Goal: Use online tool/utility: Utilize a website feature to perform a specific function

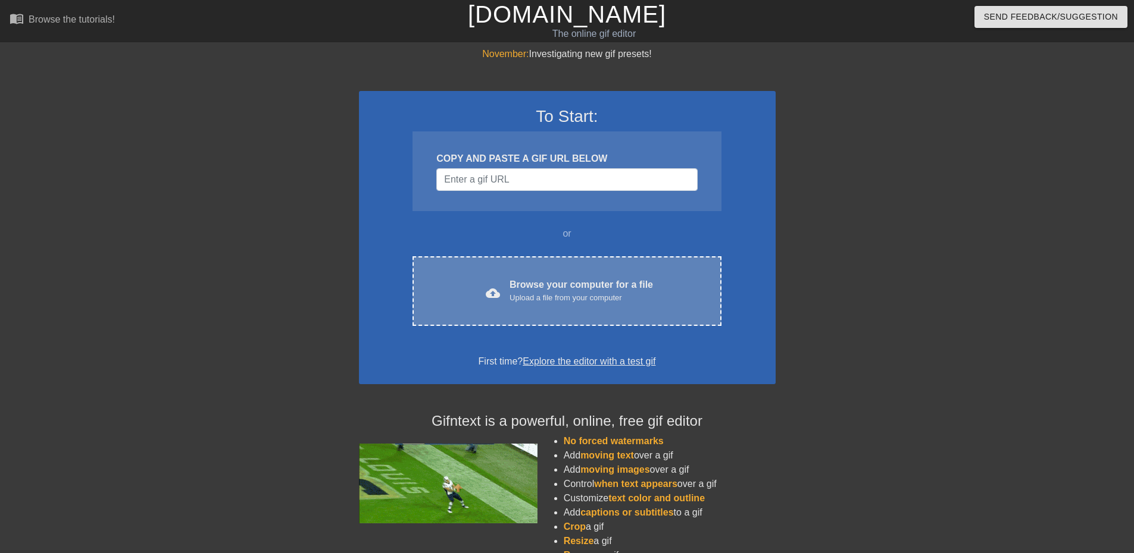
click at [569, 281] on div "Browse your computer for a file Upload a file from your computer" at bounding box center [580, 291] width 143 height 26
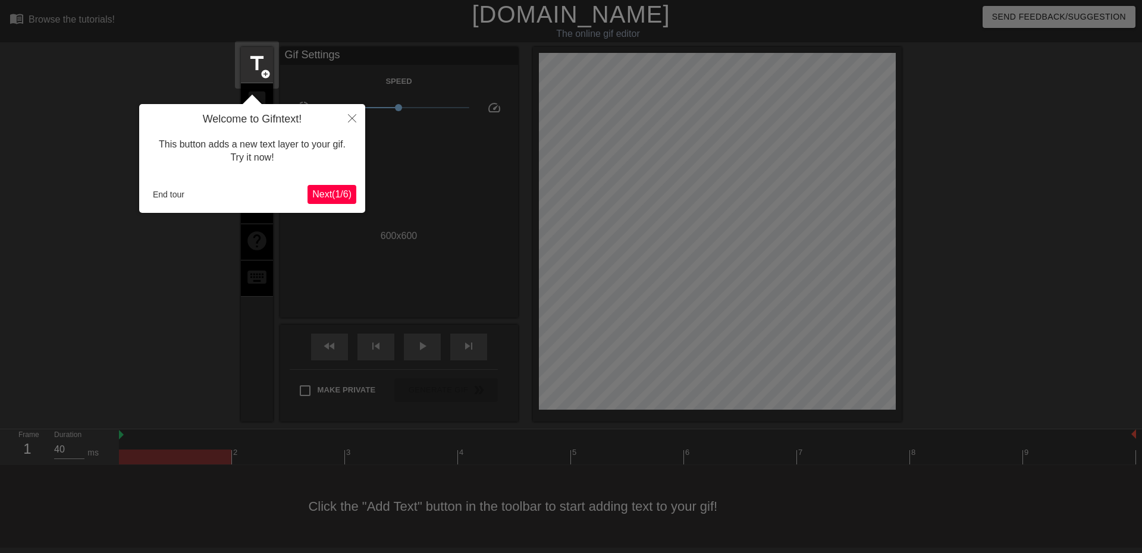
click at [335, 189] on span "Next ( 1 / 6 )" at bounding box center [331, 194] width 39 height 10
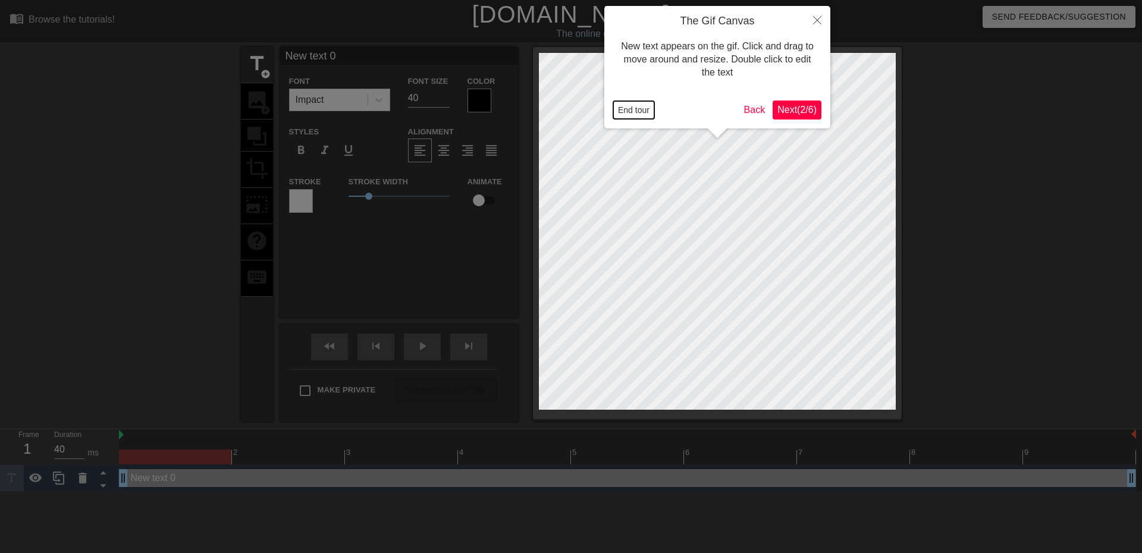
click at [634, 109] on button "End tour" at bounding box center [633, 110] width 41 height 18
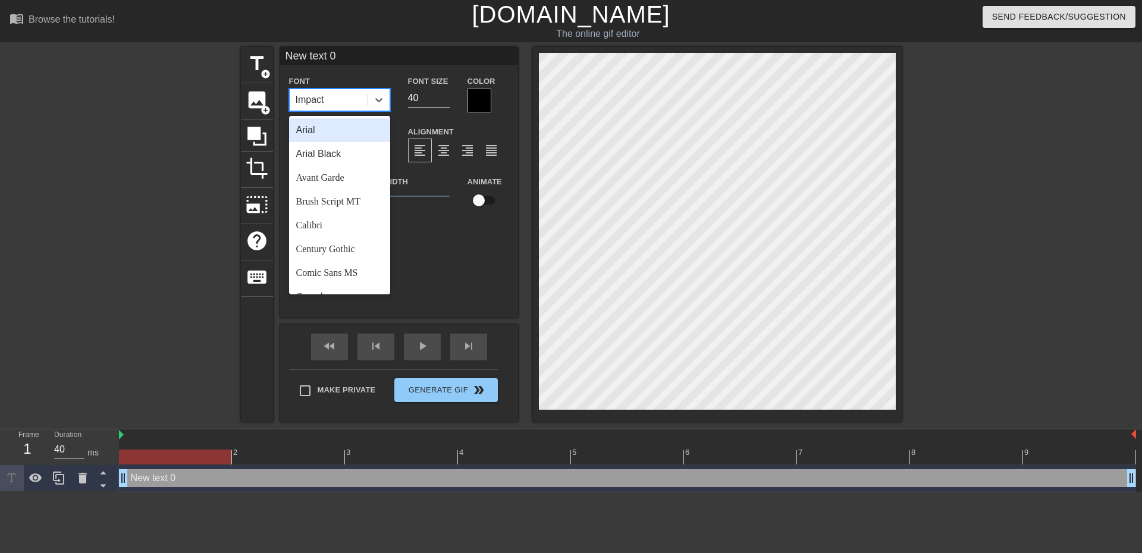
click at [357, 99] on div "Impact" at bounding box center [329, 99] width 78 height 21
click at [328, 273] on div "Comic Sans MS" at bounding box center [339, 273] width 101 height 24
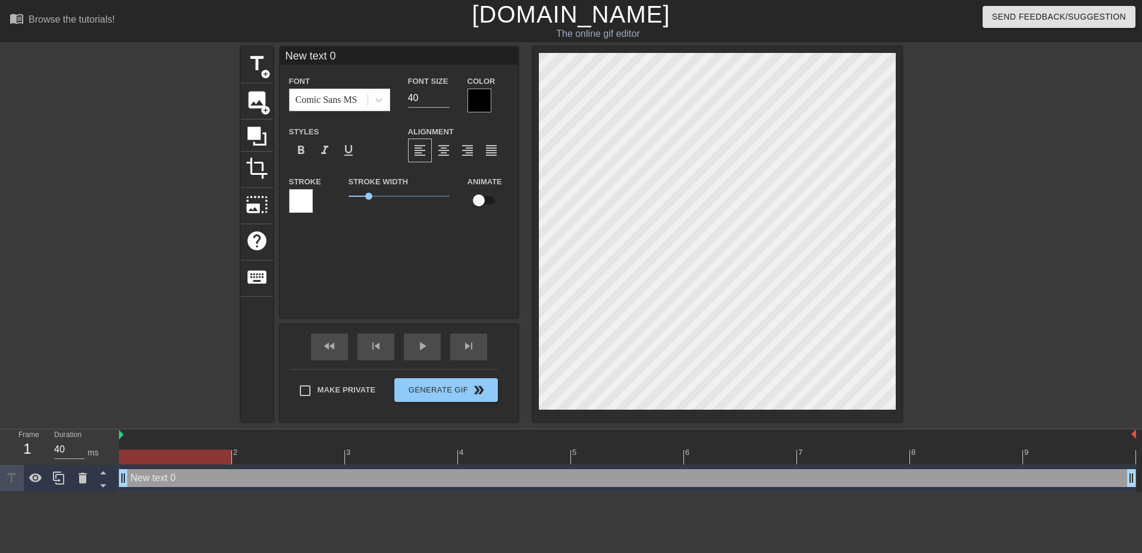
scroll to position [2, 4]
type input "New text"
type textarea "New text"
type input "New text"
type textarea "New text"
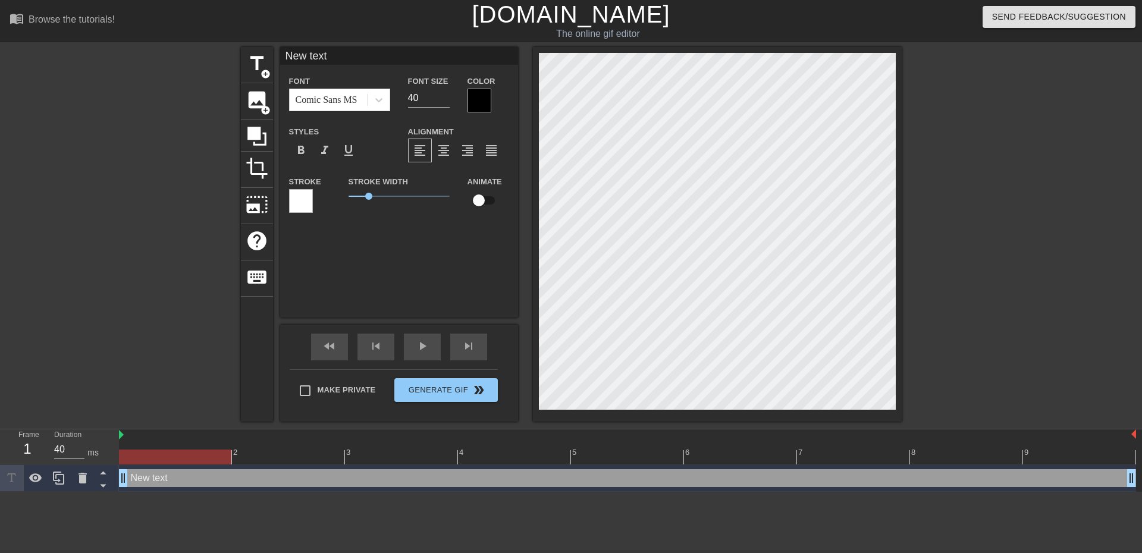
type input "New tex"
type textarea "New tex"
type input "New te"
type textarea "New te"
type input "New t"
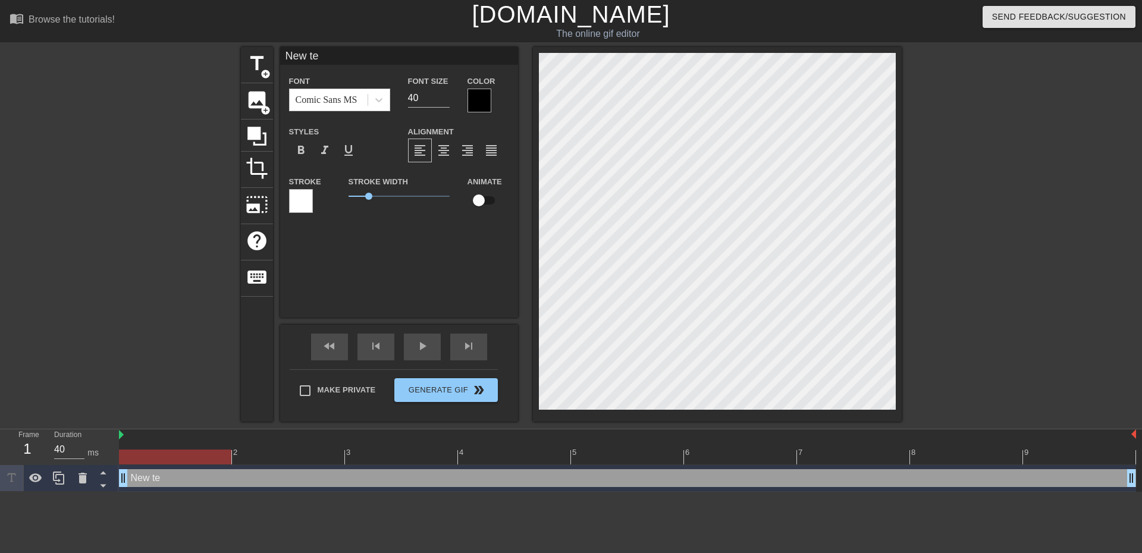
type textarea "New t"
type input "New"
type textarea "New"
type input "New"
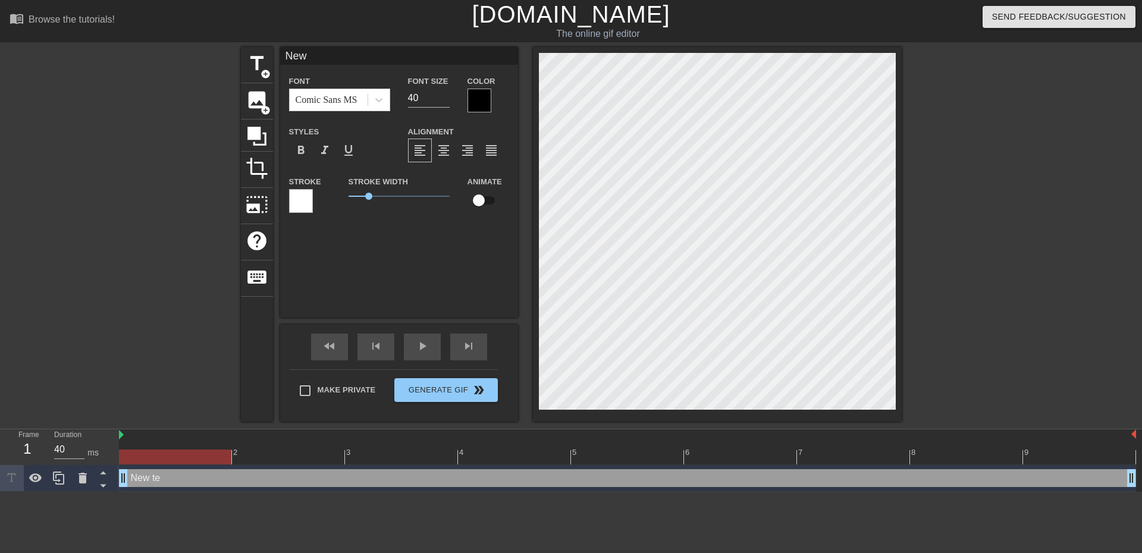
type textarea "New"
type input "Ne"
type textarea "Ne"
type input "N"
type textarea "N"
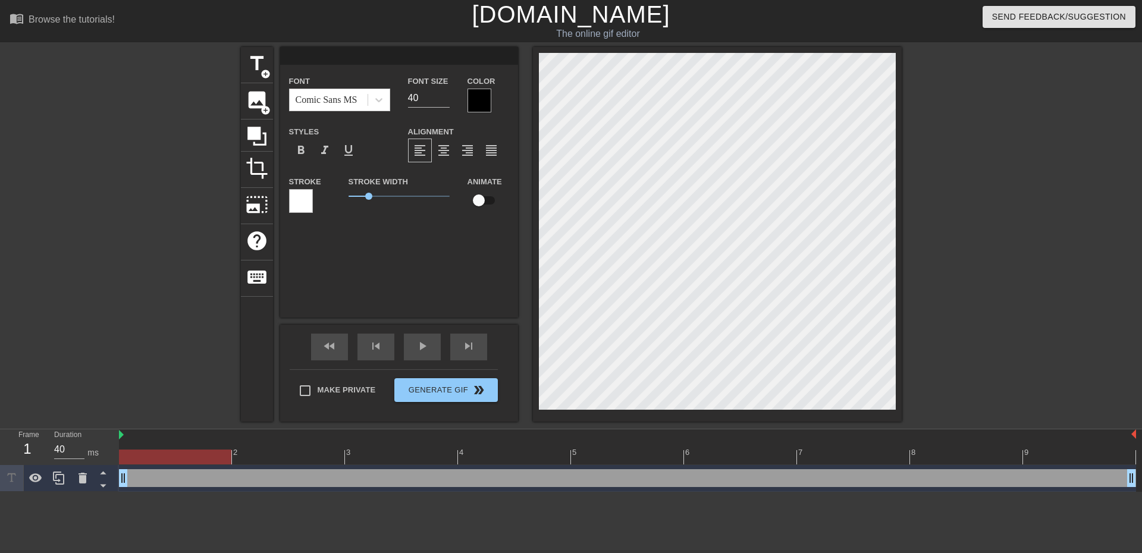
type textarea "b"
type input "bE"
type textarea "bE"
type input "b"
type textarea "b"
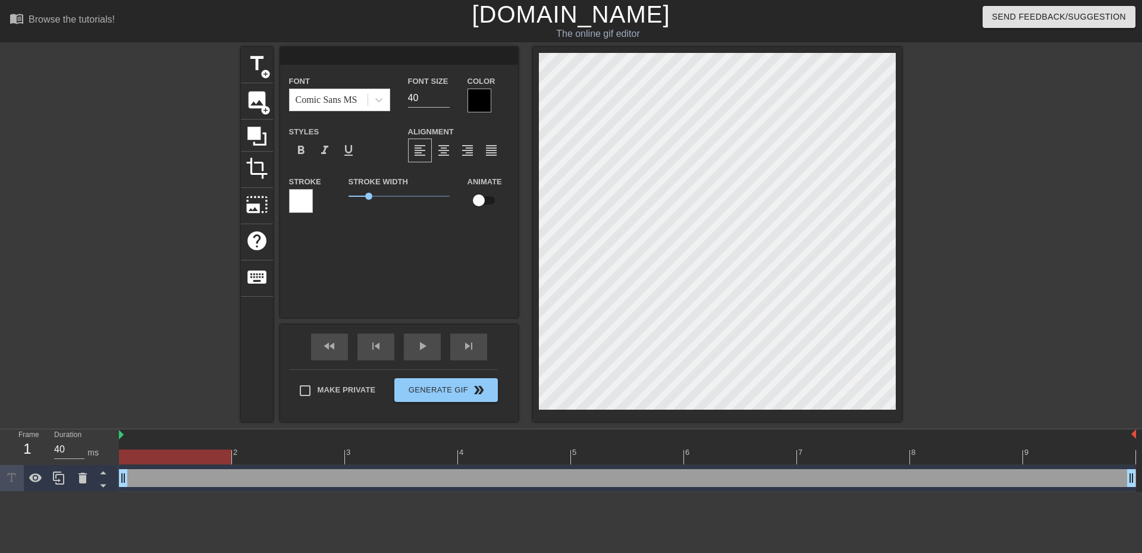
type input "B"
type textarea "B"
type input "Be"
type textarea "Be"
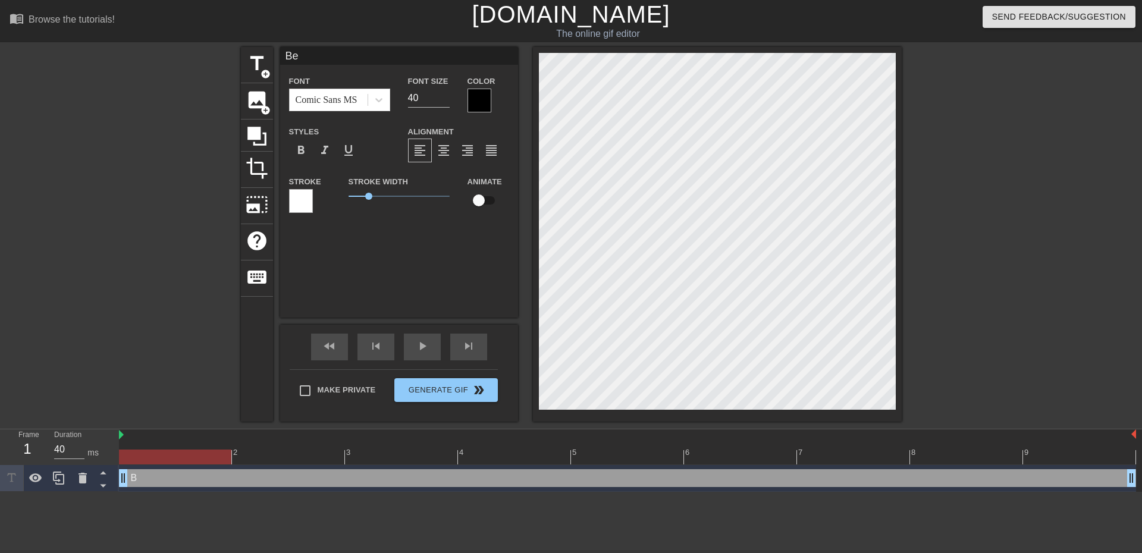
type input "Bea"
type textarea "Bea"
type input "Beat"
type textarea "Beat"
type input "Bea"
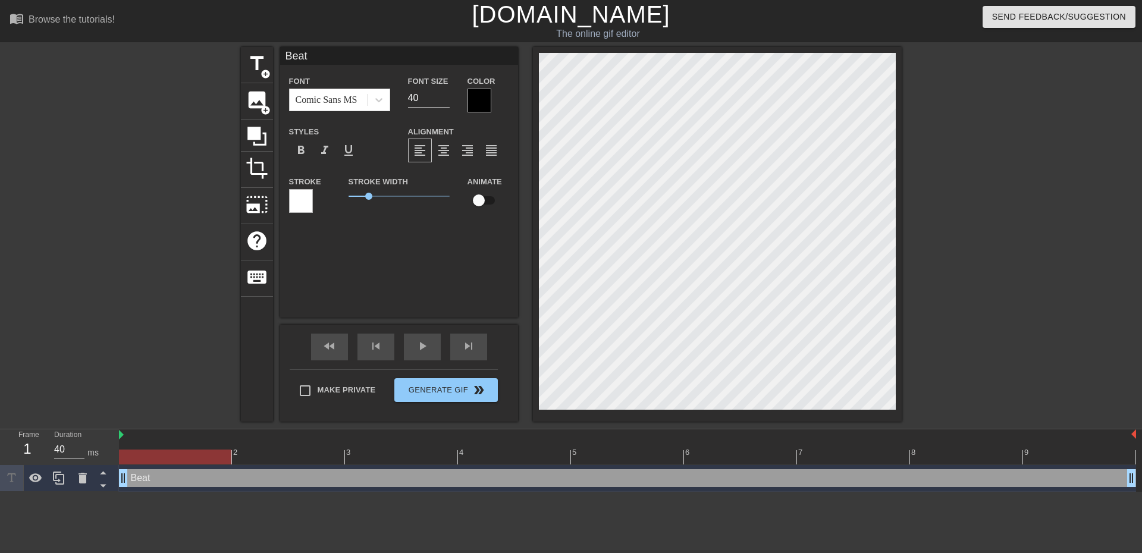
type textarea "Bea"
type input "Be"
type textarea "Be"
type input "Bes"
type textarea "Best"
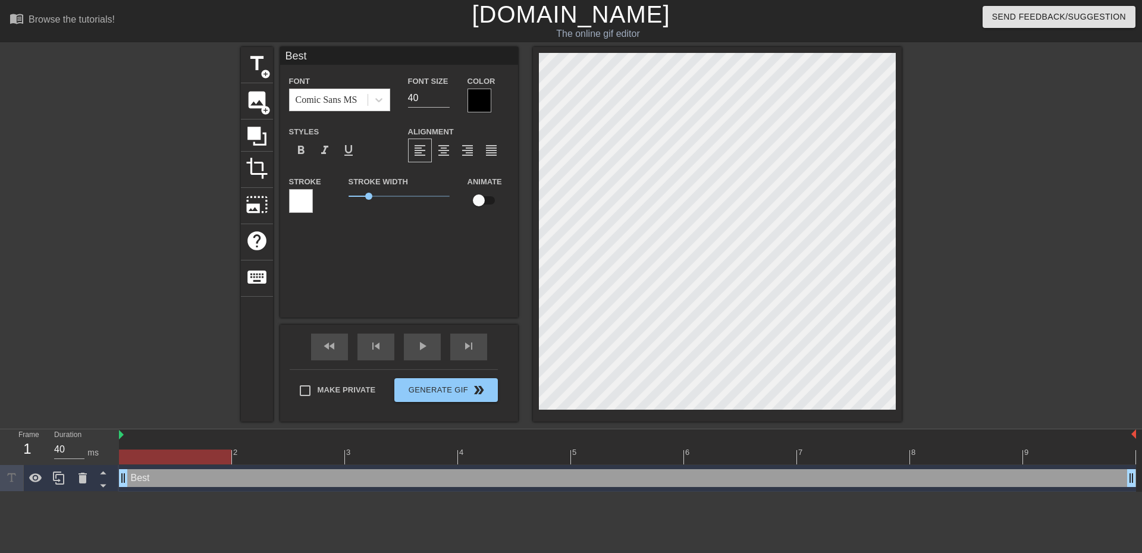
type input "Best"
type textarea "Best"
type input "Best G"
type textarea "Best G"
type input "Best Ga"
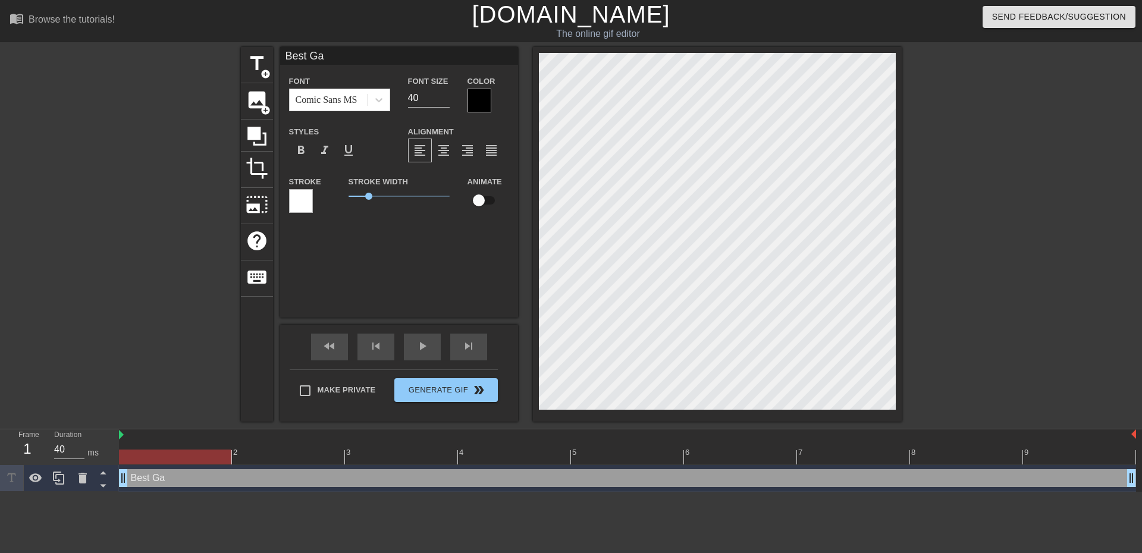
type textarea "Best Gam"
type input "Best Game"
type textarea "Best Game"
type input "Best Game"
type textarea "Best Game"
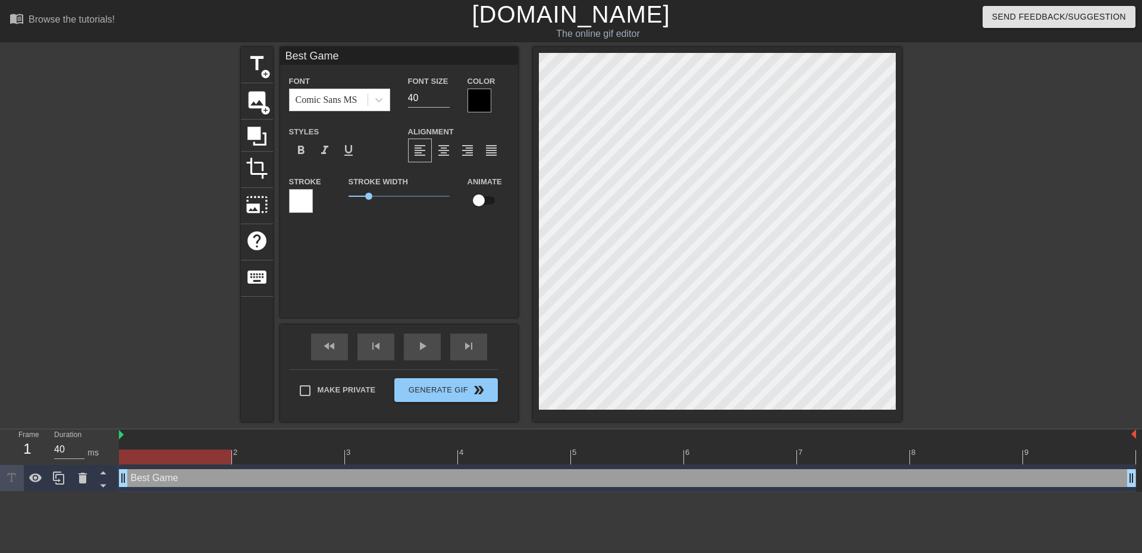
type input "Best Game o"
type textarea "Best Game o"
type input "Best Game of"
type textarea "Best Game of"
type input "Best Game of"
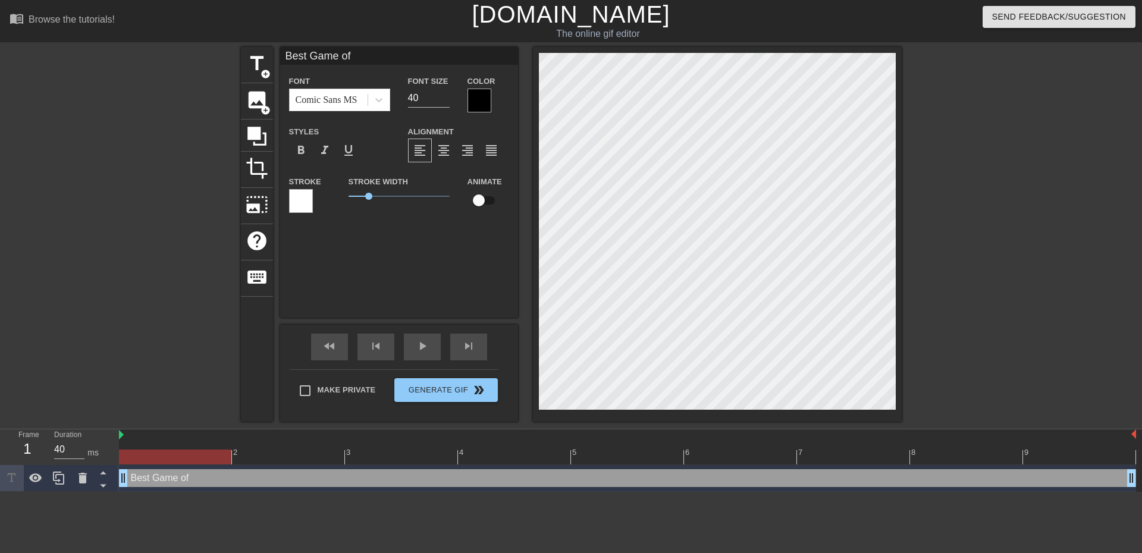
type textarea "Best Game of"
type input "Best Game of A"
type textarea "Best Game of A"
type input "Best Game of Al"
type textarea "Best Game of Al"
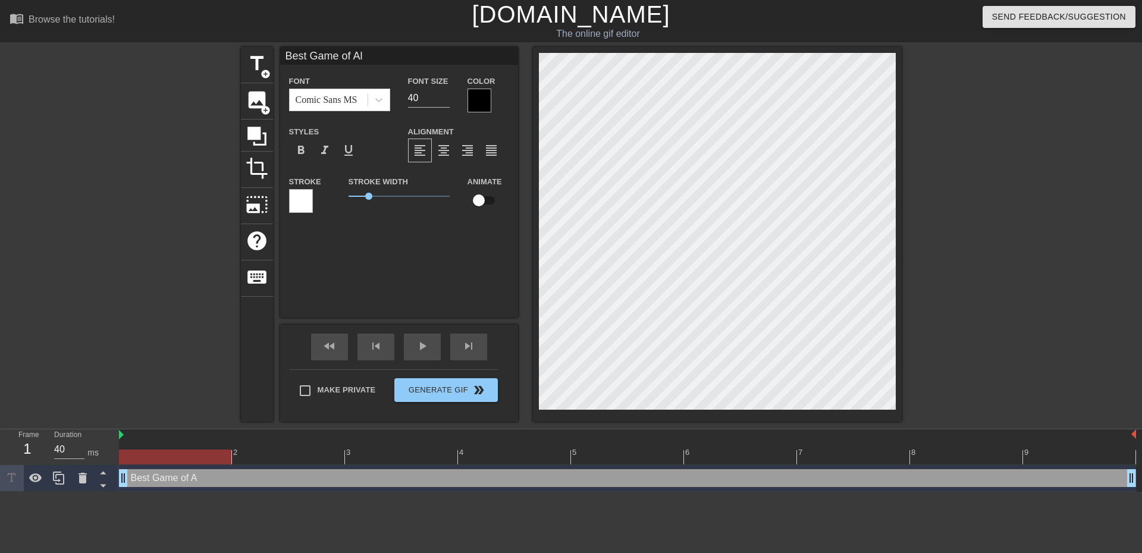
type input "Best Game of All"
type textarea "Best Game of All"
type input "Best Game of All"
type textarea "Best Game of All"
type input "Best Game of All T"
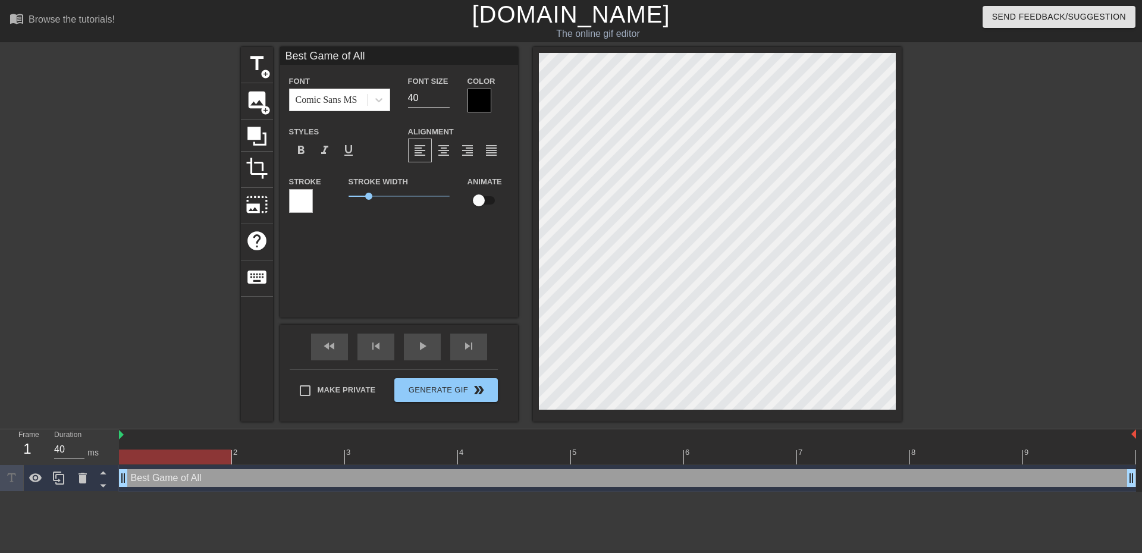
type textarea "Best Game of All T"
type input "Best Game of All Ti"
type textarea "Best Game of All [PERSON_NAME]"
type input "Best Game of All Time"
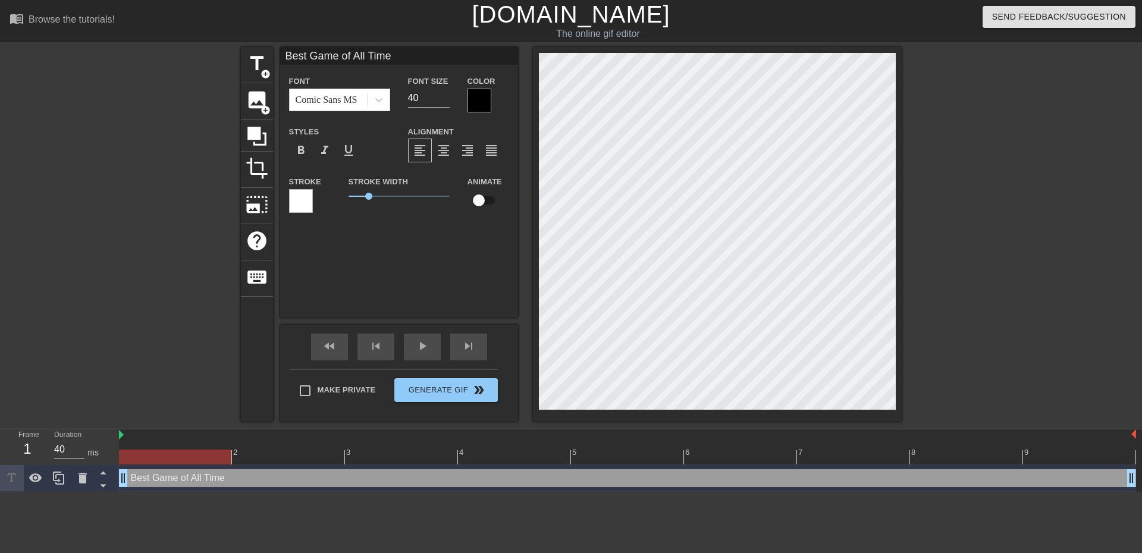
type textarea "Best Game of All Time"
click at [481, 101] on div at bounding box center [480, 101] width 24 height 24
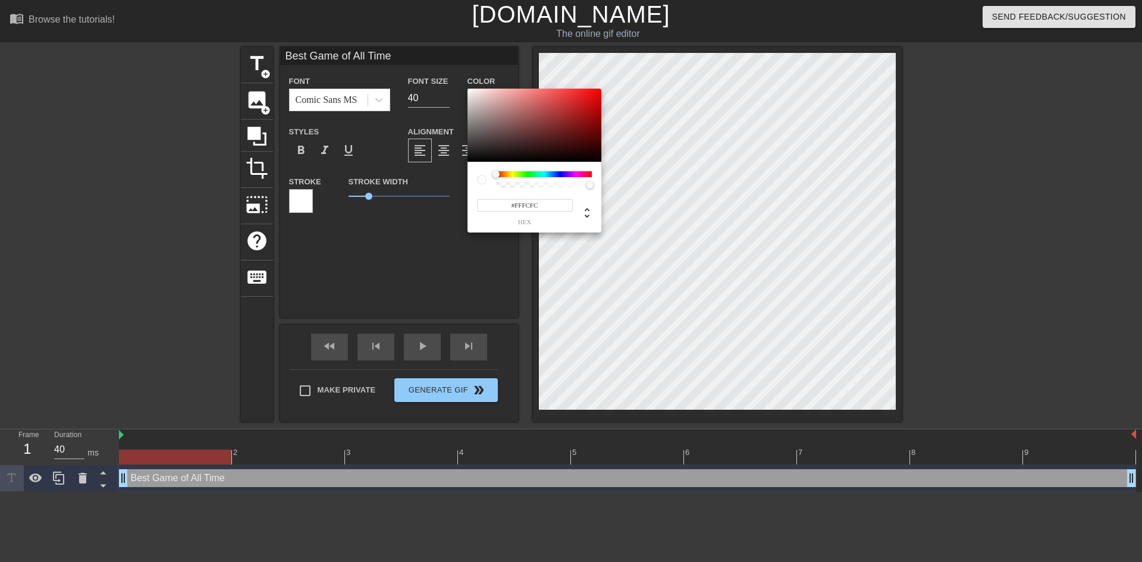
drag, startPoint x: 496, startPoint y: 133, endPoint x: 469, endPoint y: 76, distance: 62.6
click at [469, 76] on div "#FFFCFC hex" at bounding box center [571, 281] width 1142 height 562
type input "#E3DDDD"
drag, startPoint x: 490, startPoint y: 108, endPoint x: 471, endPoint y: 96, distance: 22.1
click at [471, 96] on div at bounding box center [535, 126] width 134 height 74
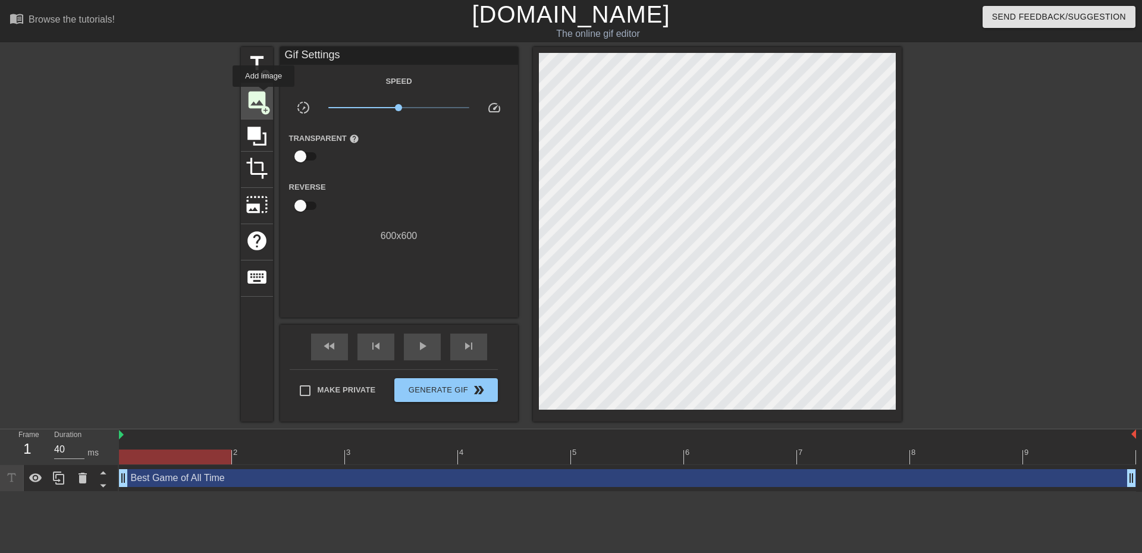
click at [248, 93] on span "image" at bounding box center [257, 100] width 23 height 23
click at [252, 61] on span "title" at bounding box center [257, 63] width 23 height 23
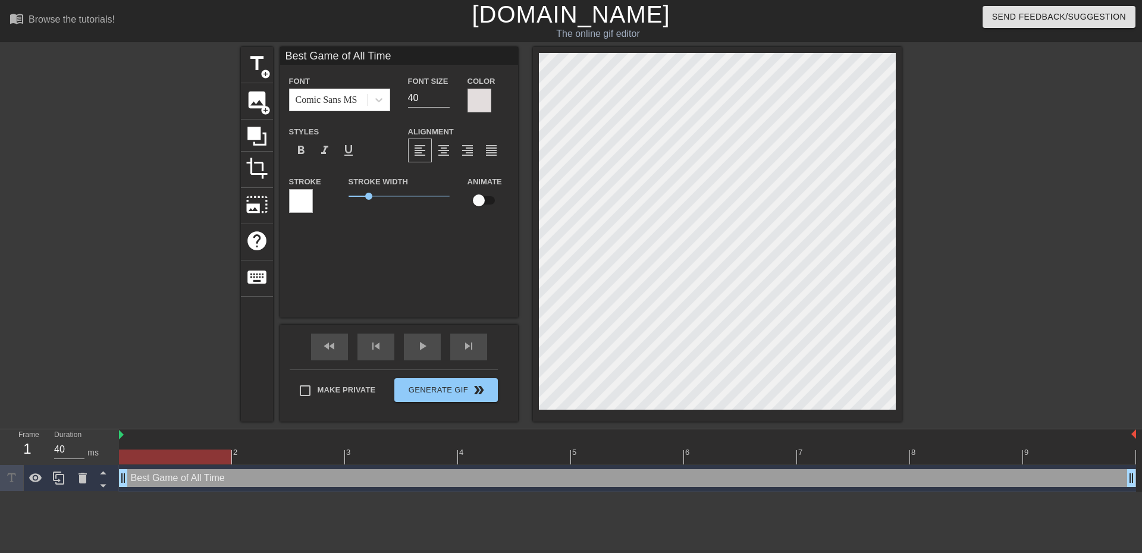
click at [481, 101] on div at bounding box center [480, 101] width 24 height 24
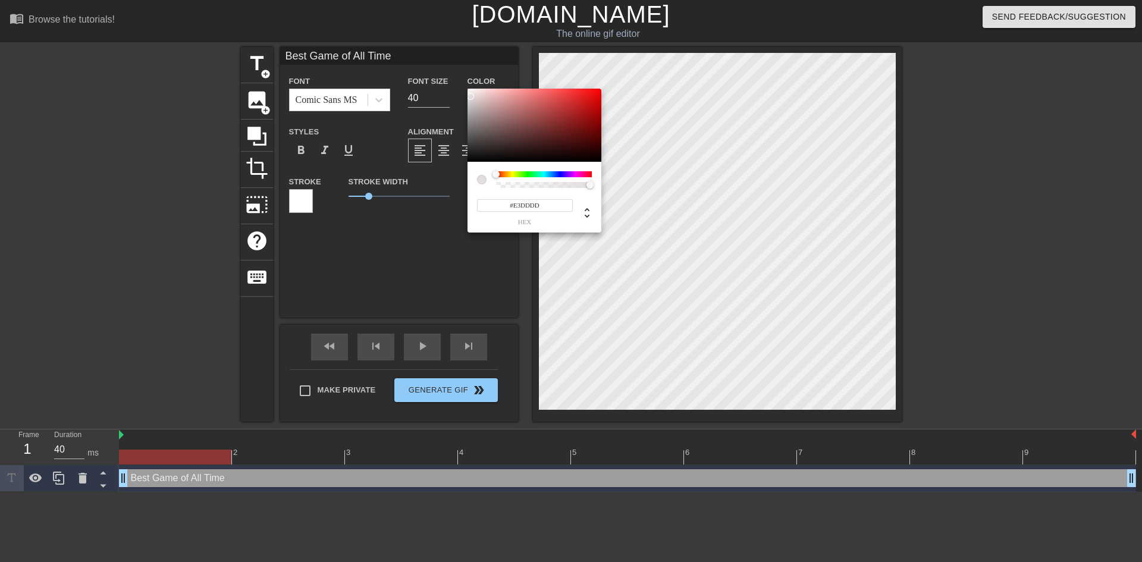
type input "227"
type input "0.02"
drag, startPoint x: 583, startPoint y: 186, endPoint x: 499, endPoint y: 182, distance: 83.4
click at [499, 182] on div at bounding box center [544, 185] width 92 height 6
type input "120"
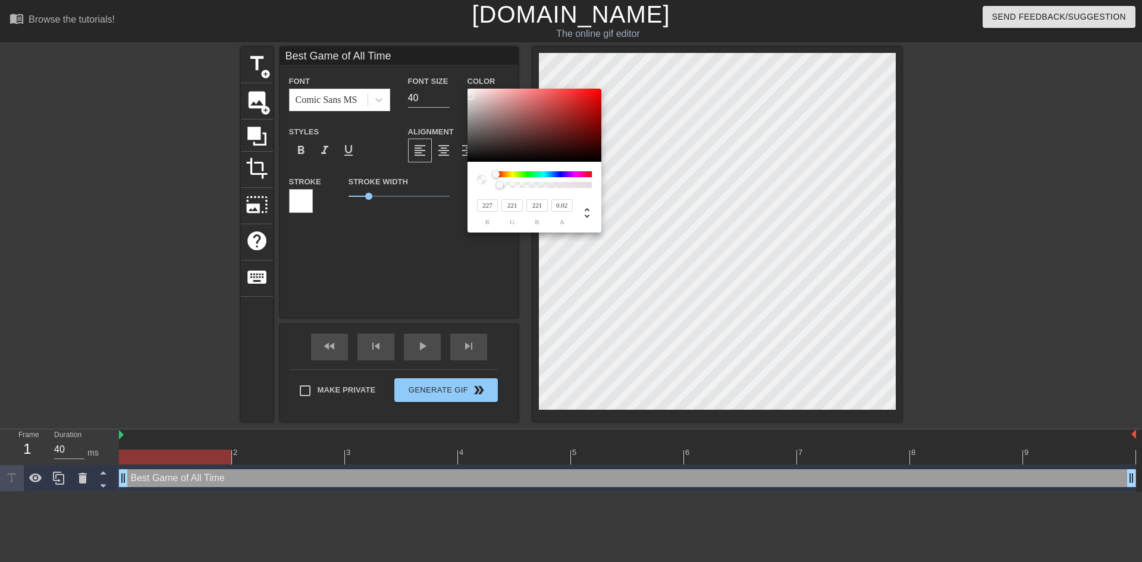
type input "96"
type input "97"
type input "89"
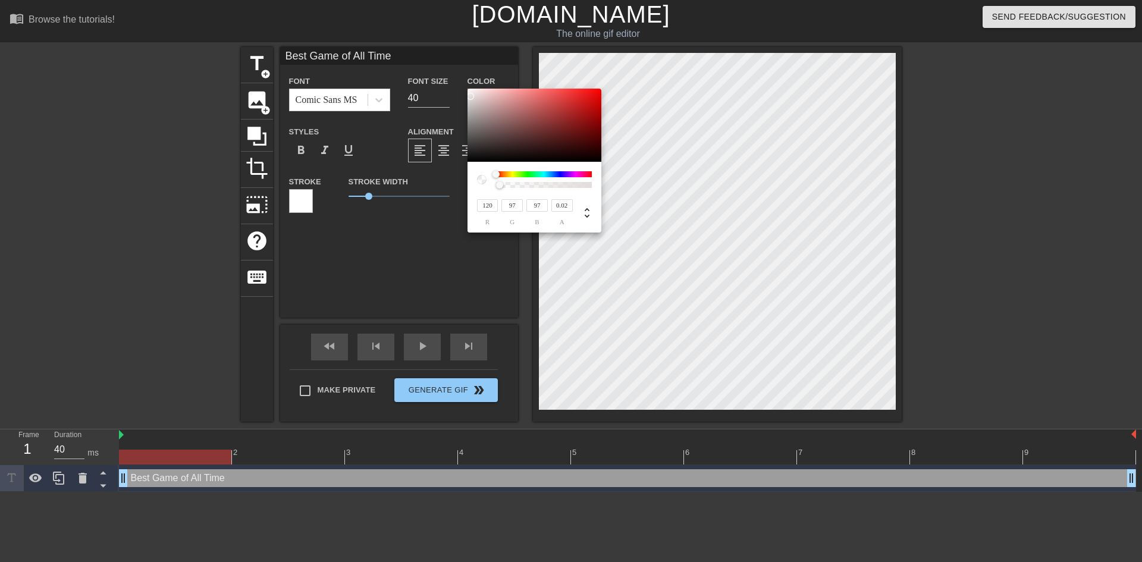
type input "77"
type input "68"
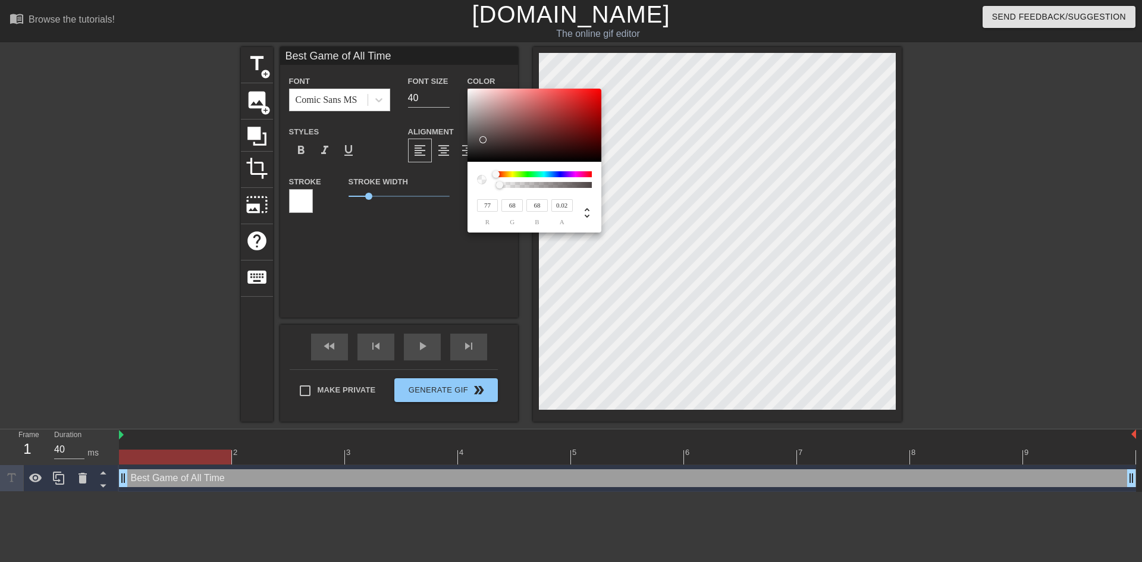
type input "62"
type input "56"
type input "46"
type input "43"
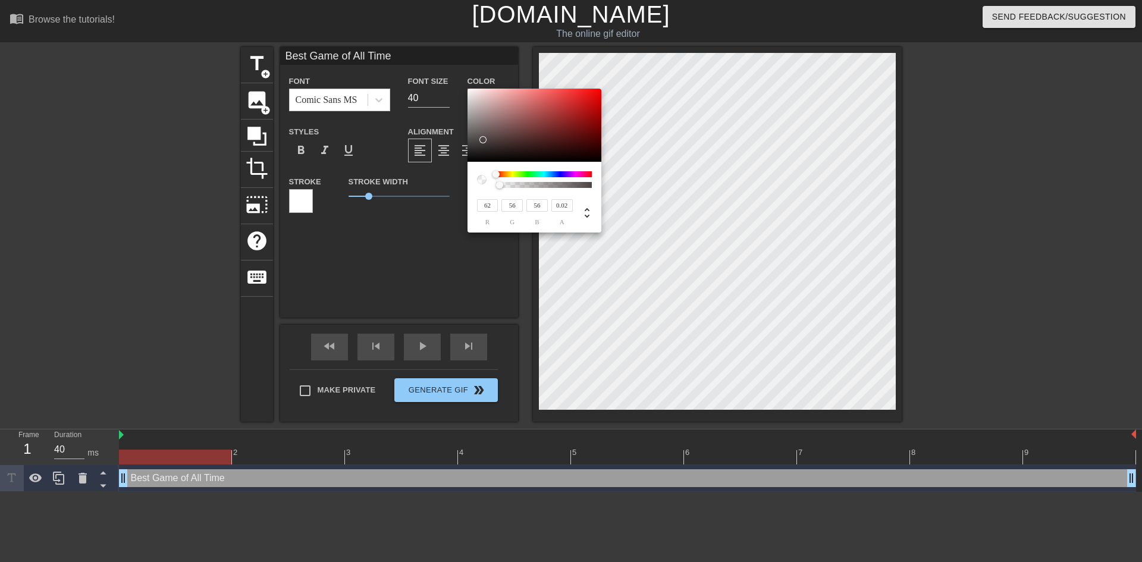
type input "43"
type input "33"
type input "32"
type input "23"
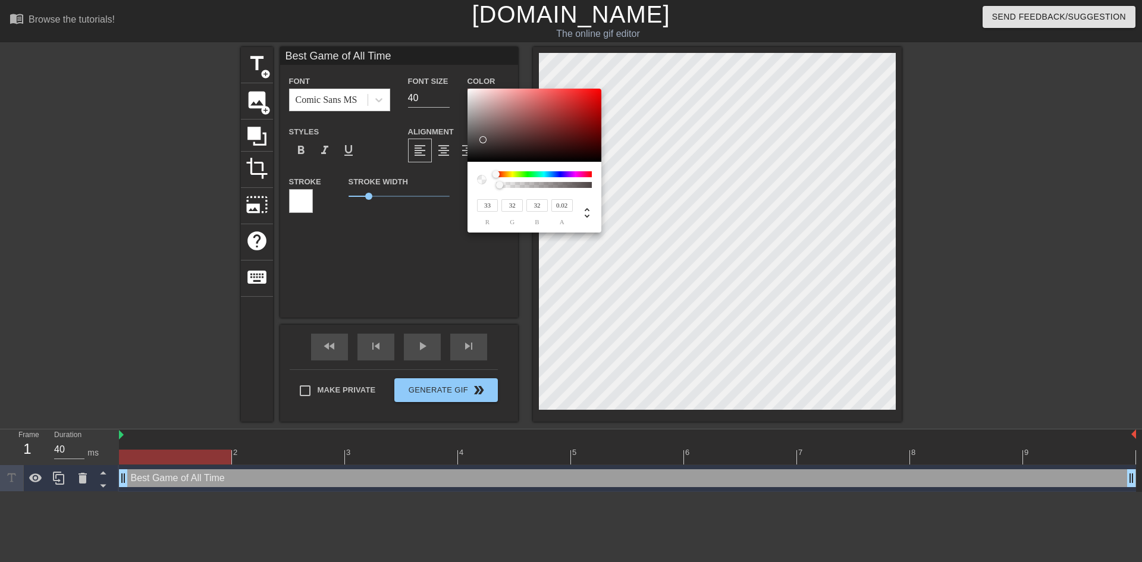
type input "23"
type input "19"
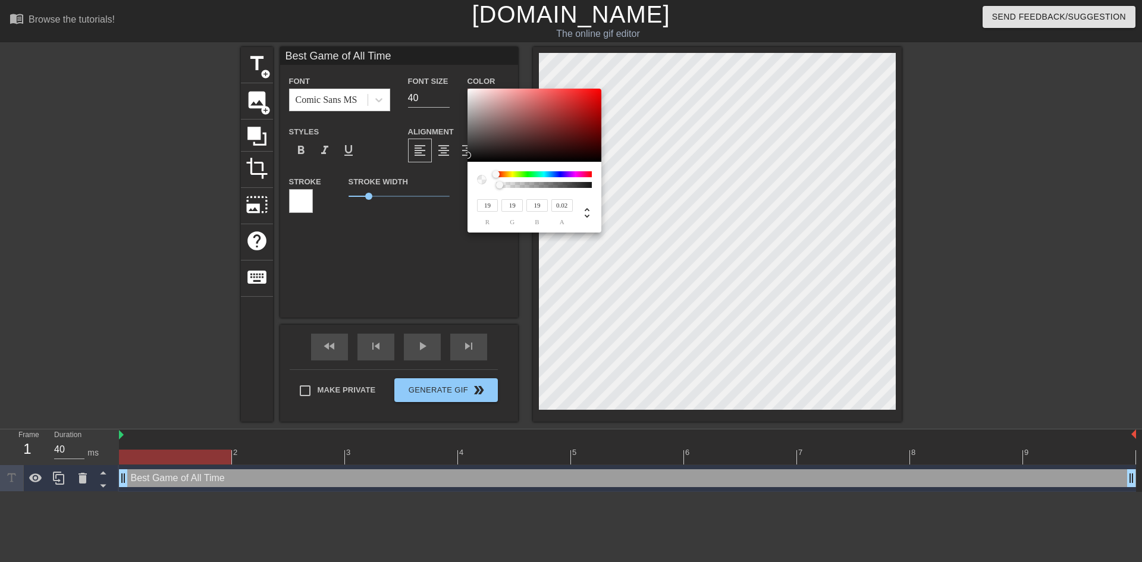
type input "31"
type input "106"
type input "102"
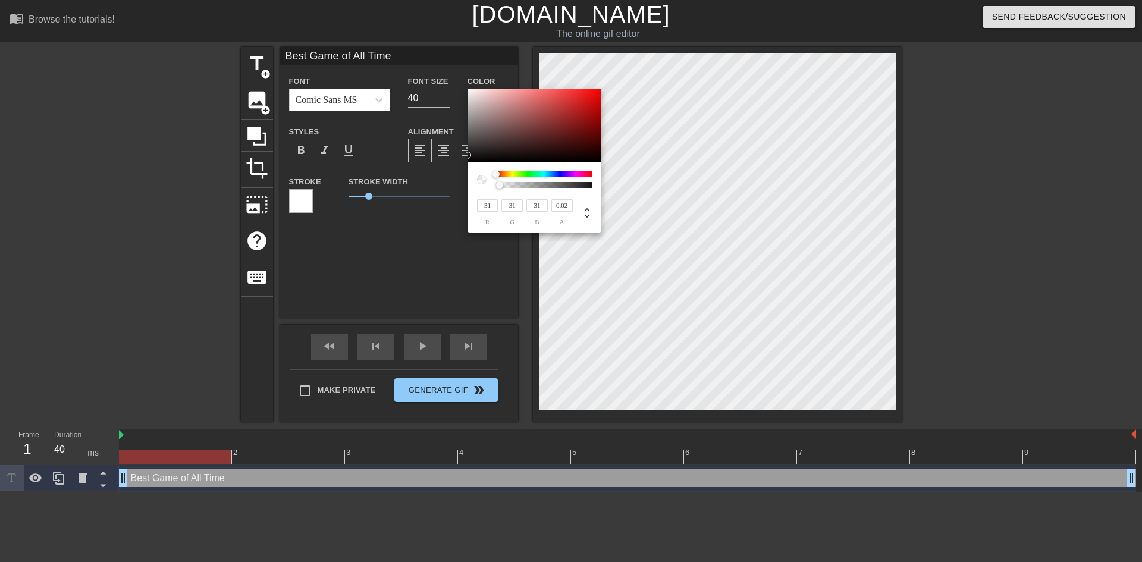
type input "102"
type input "167"
type input "158"
type input "215"
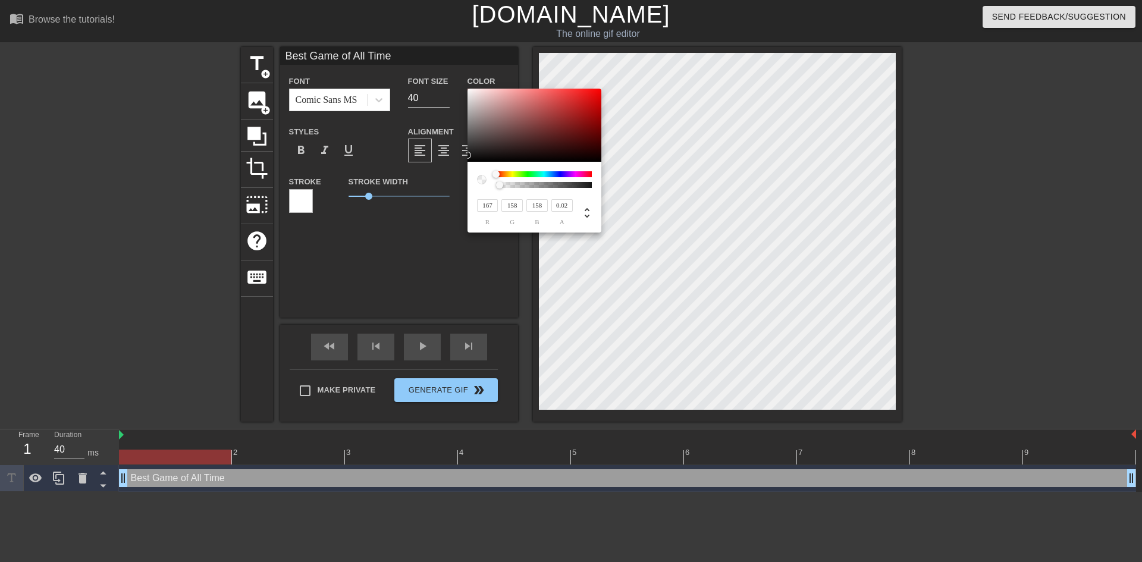
type input "203"
type input "227"
type input "215"
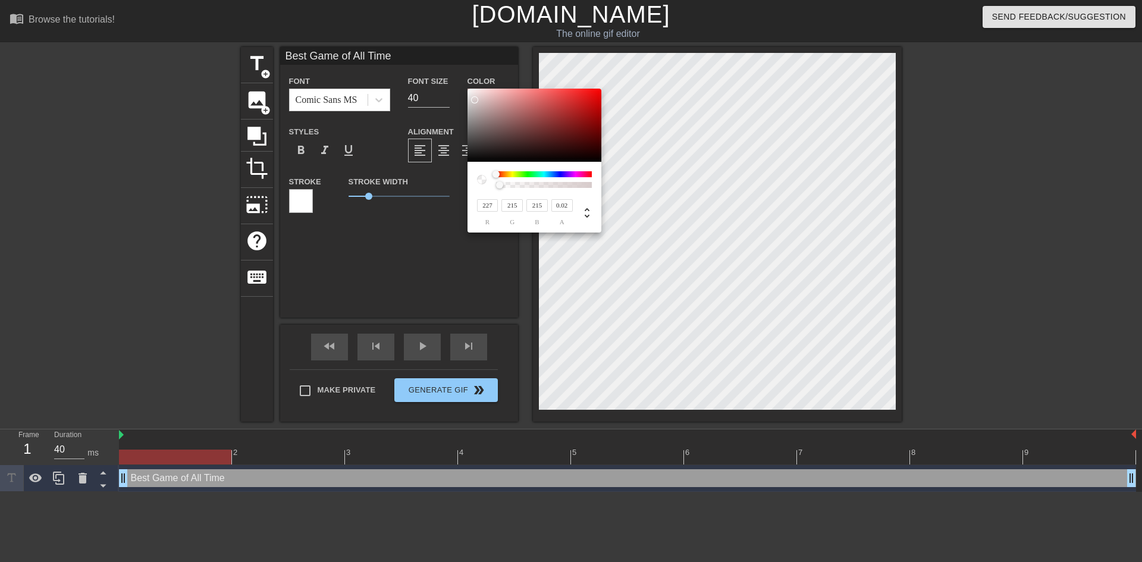
type input "240"
type input "227"
type input "244"
type input "236"
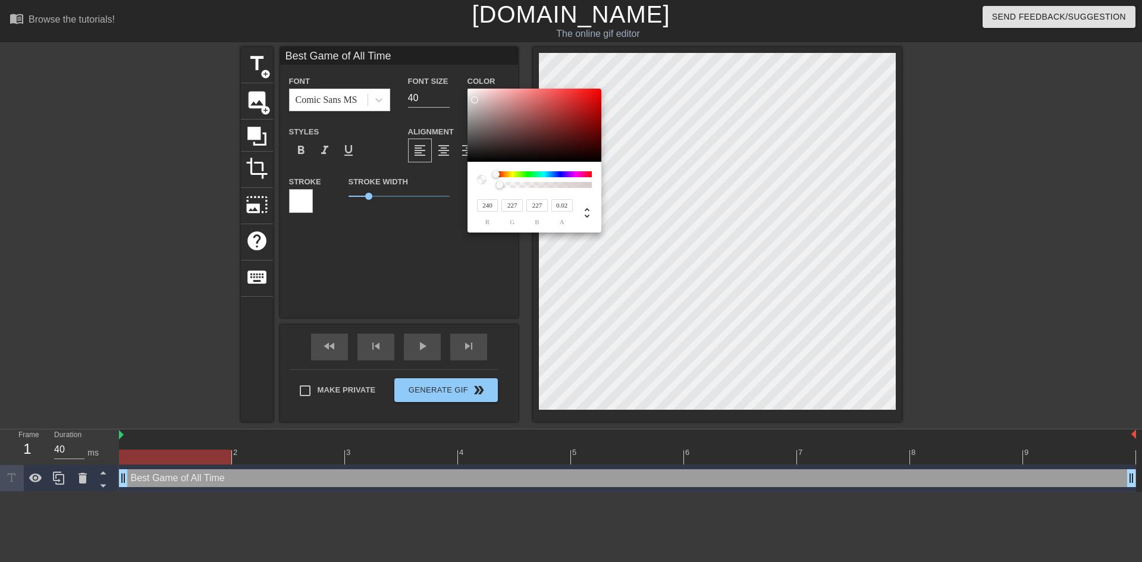
type input "236"
type input "246"
type input "241"
type input "248"
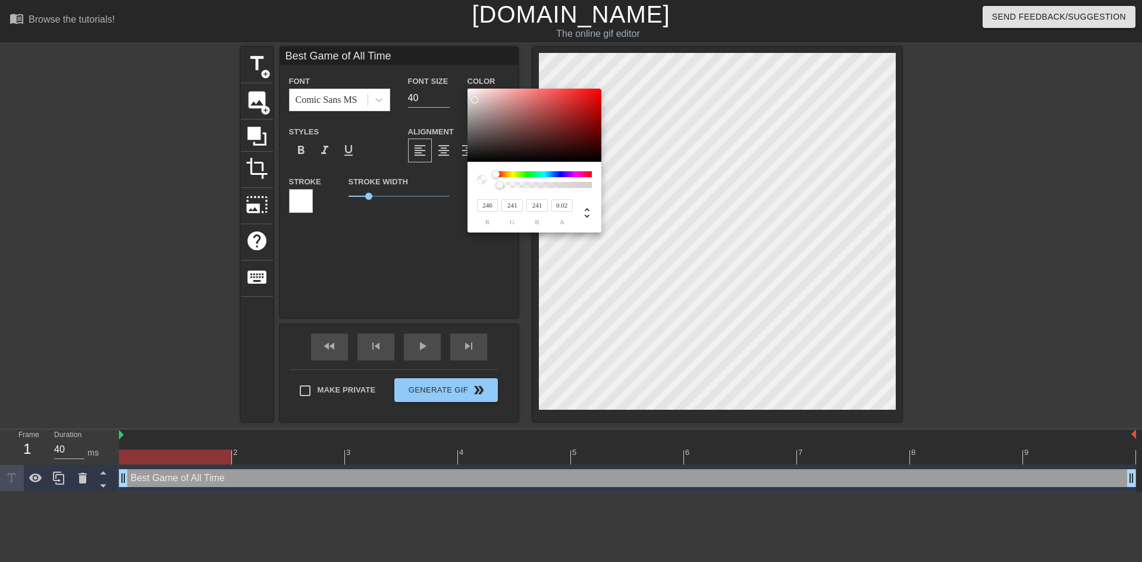
type input "248"
type input "242"
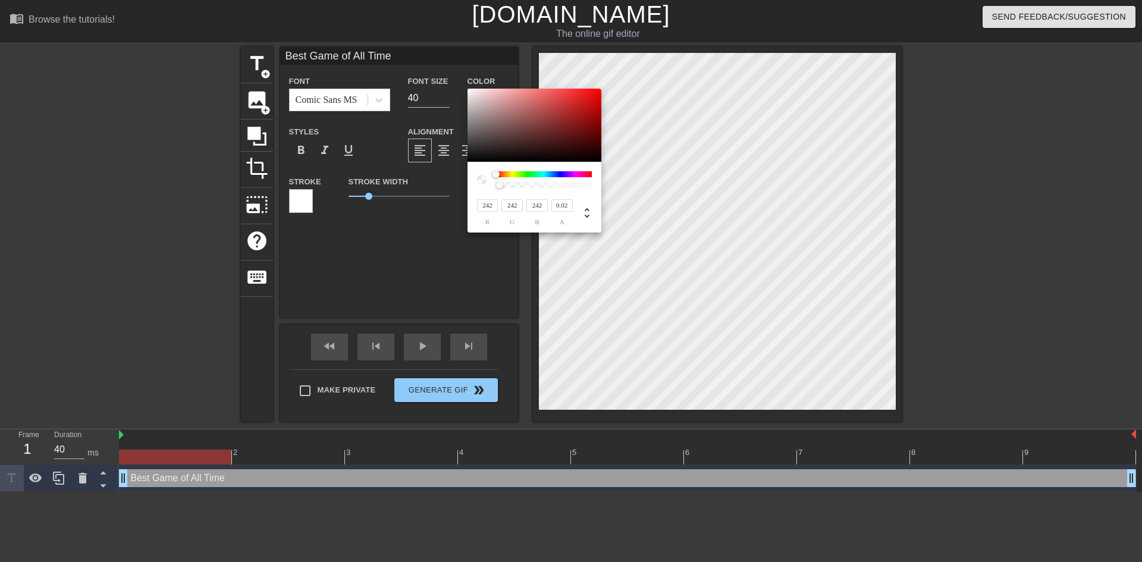
type input "213"
type input "176"
type input "170"
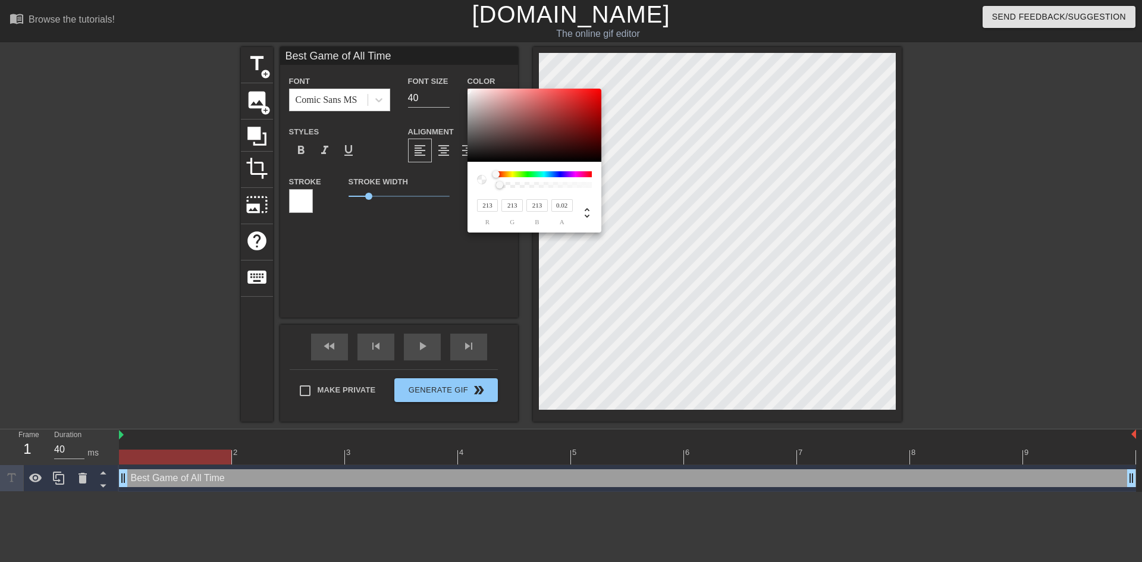
type input "170"
type input "163"
type input "154"
type input "155"
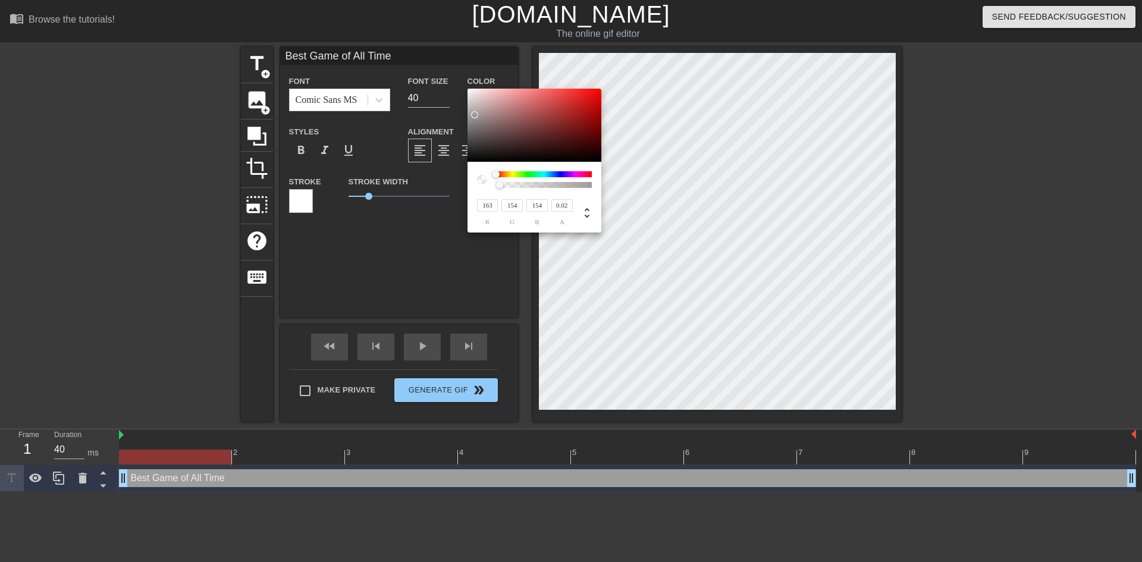
type input "144"
type input "145"
type input "182"
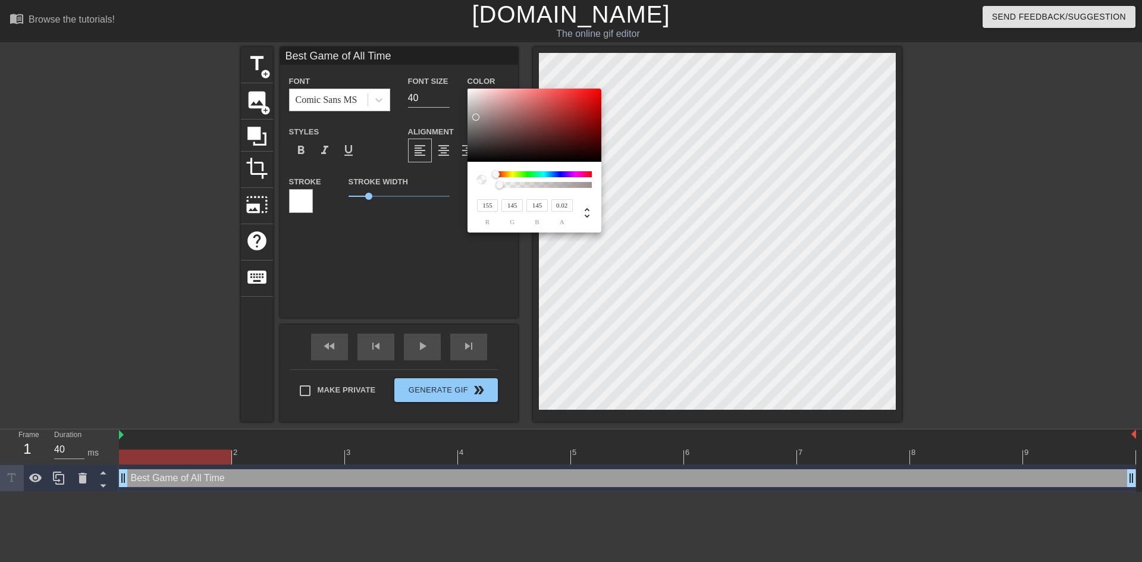
type input "177"
type input "223"
type input "173"
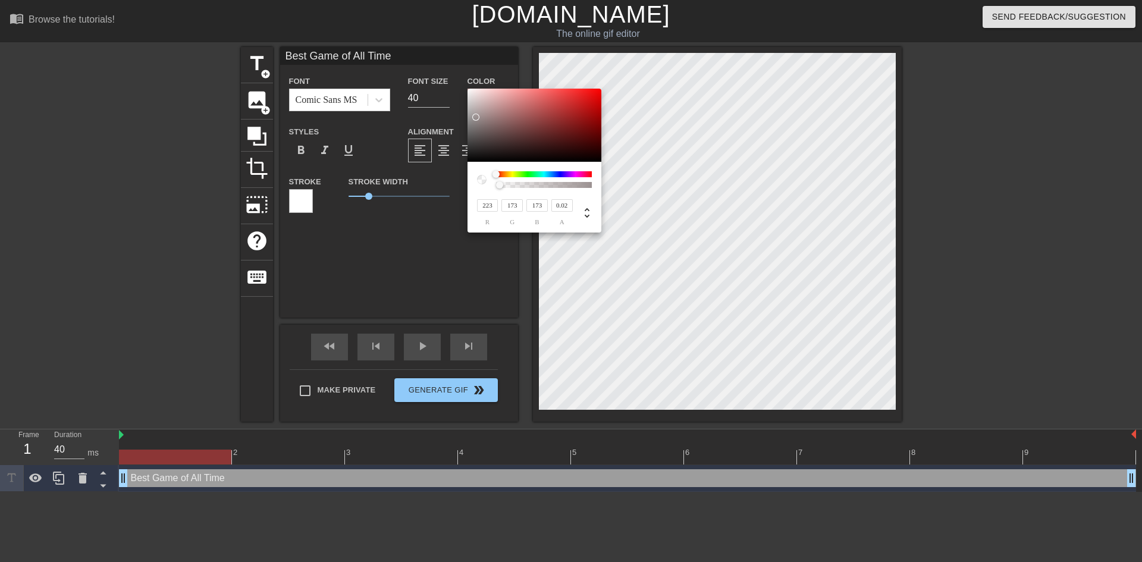
type input "240"
type input "242"
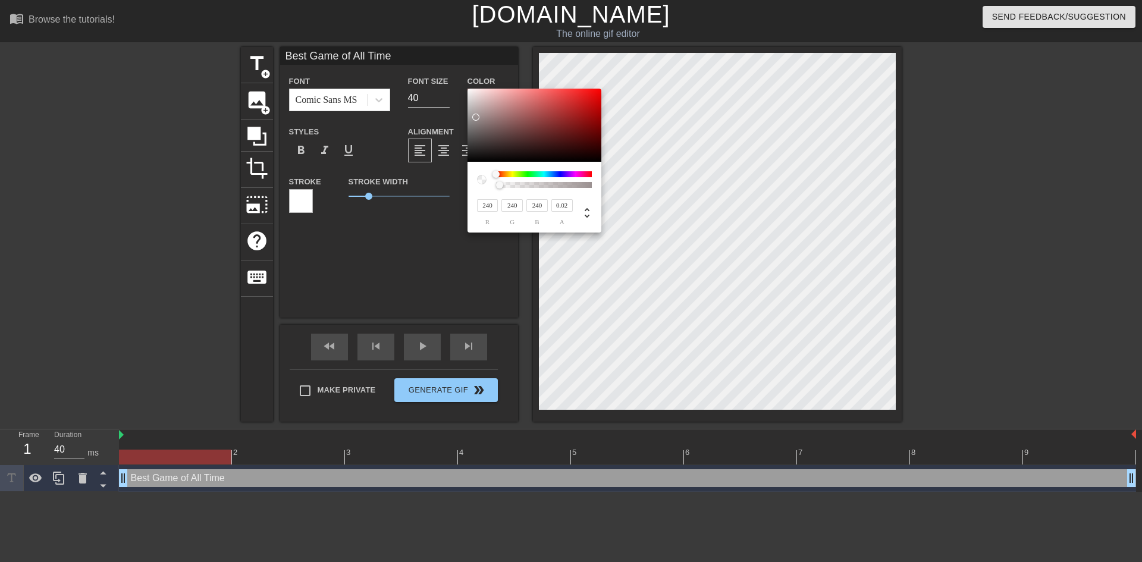
type input "242"
type input "188"
type input "240"
type input "237"
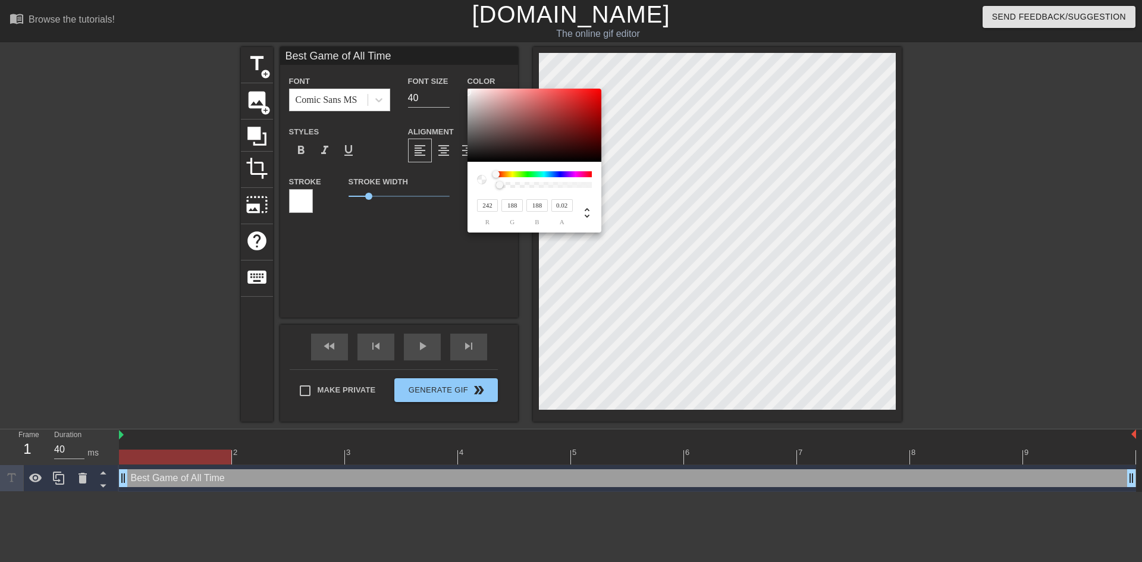
type input "237"
type input "231"
type input "225"
type input "227"
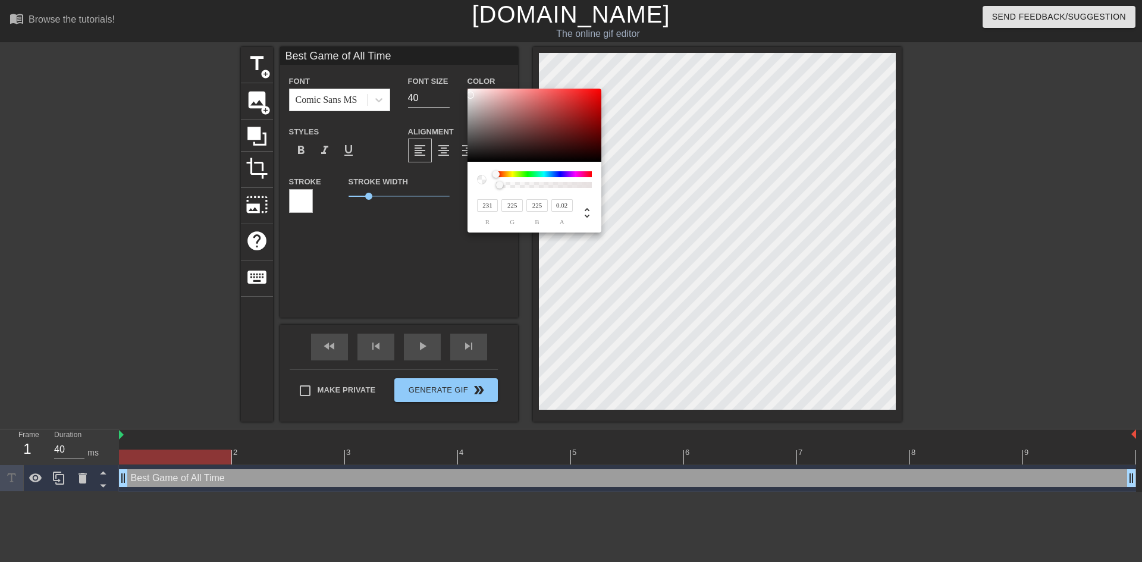
type input "217"
type input "200"
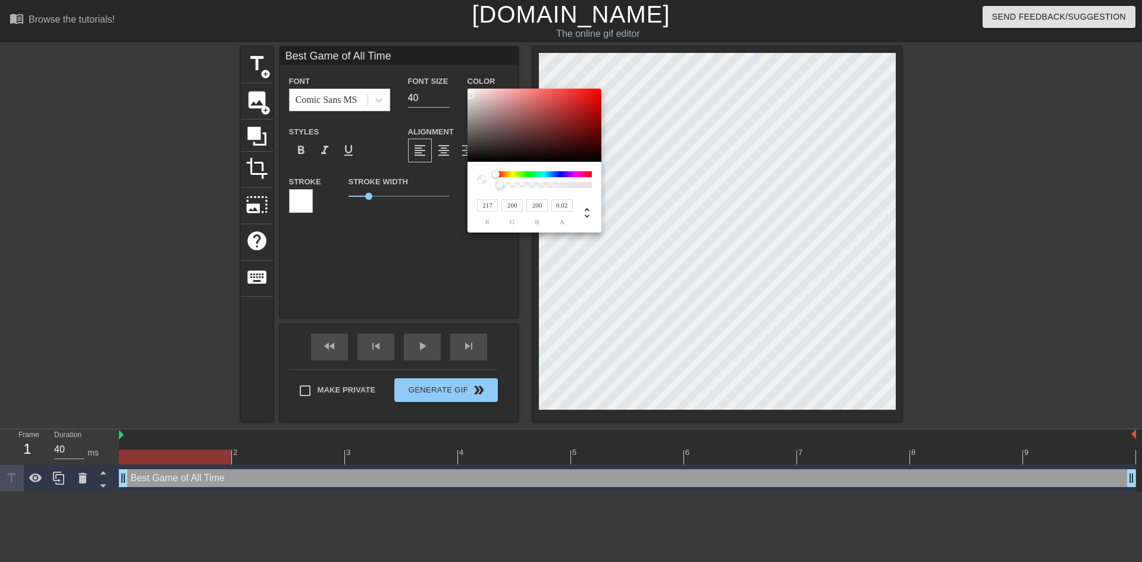
type input "215"
type input "196"
type input "186"
type input "151"
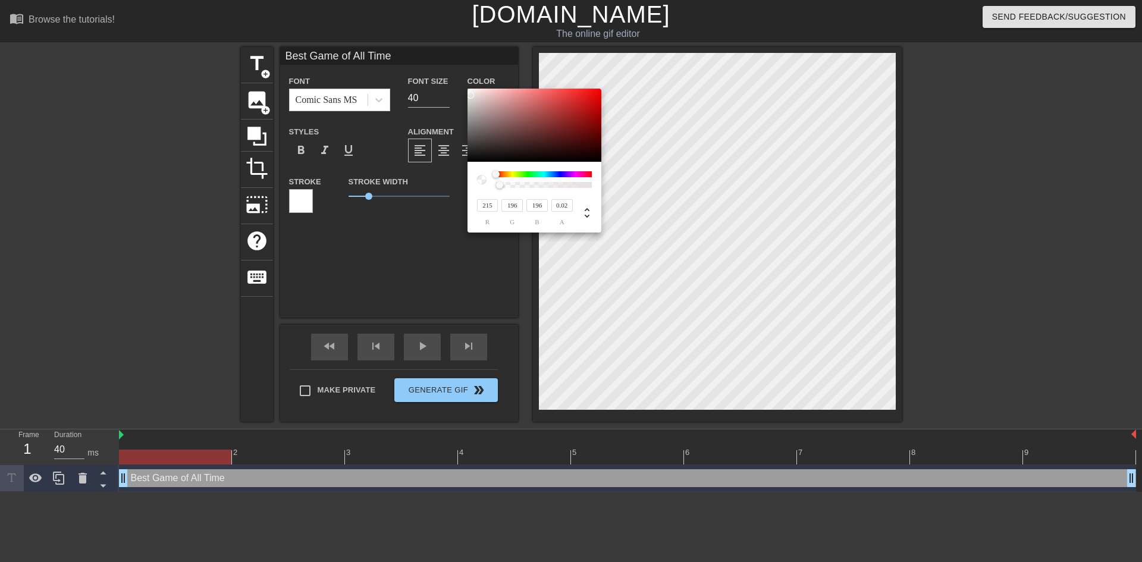
type input "151"
type input "163"
type input "107"
type input "143"
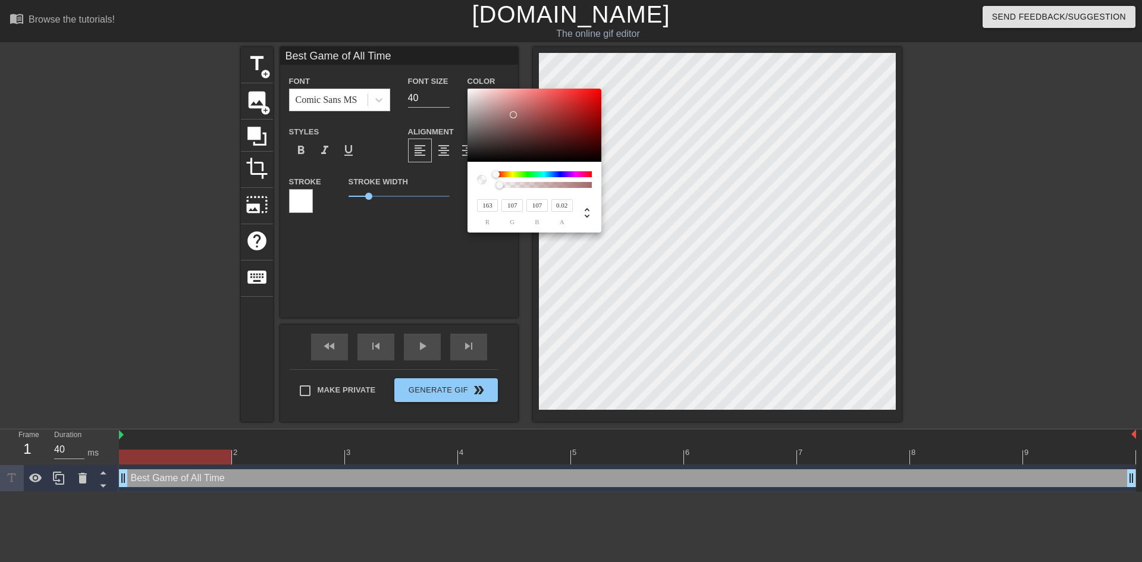
type input "50"
type input "137"
type input "40"
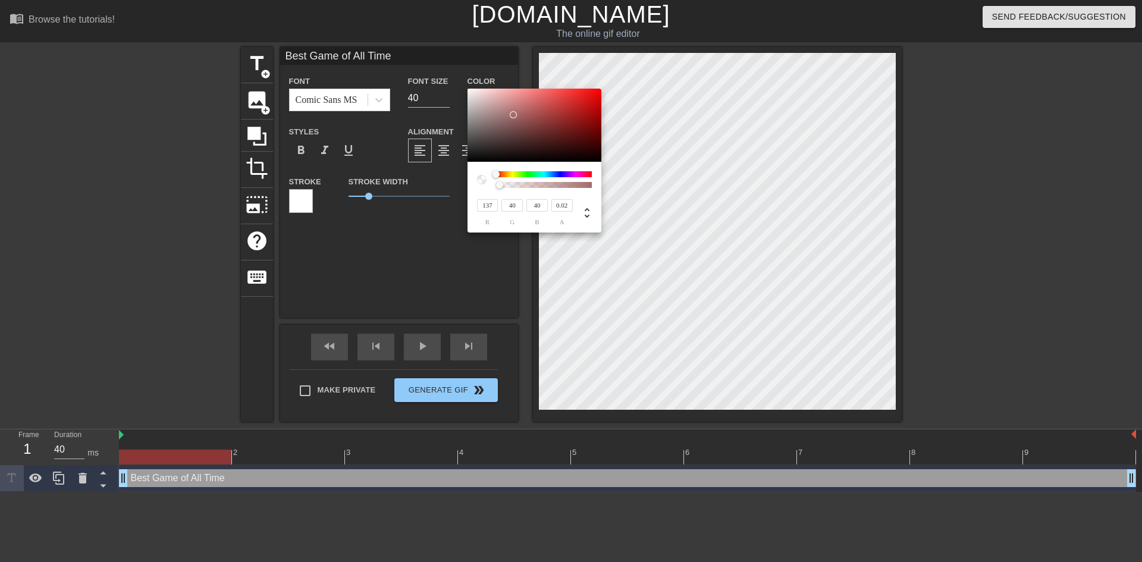
type input "130"
type input "29"
type input "120"
type input "16"
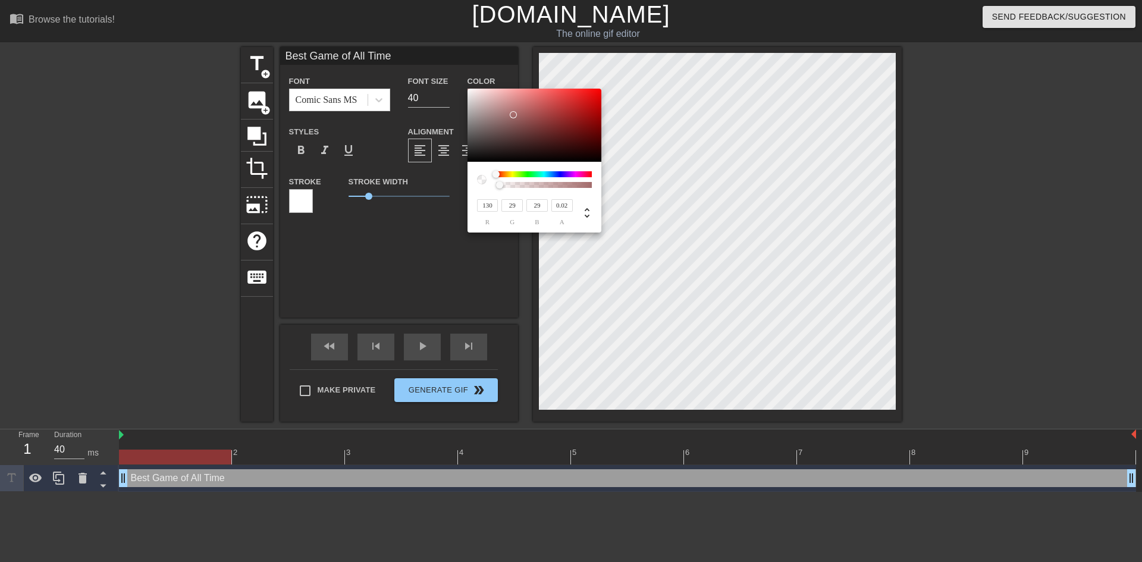
type input "16"
type input "145"
type input "13"
type input "176"
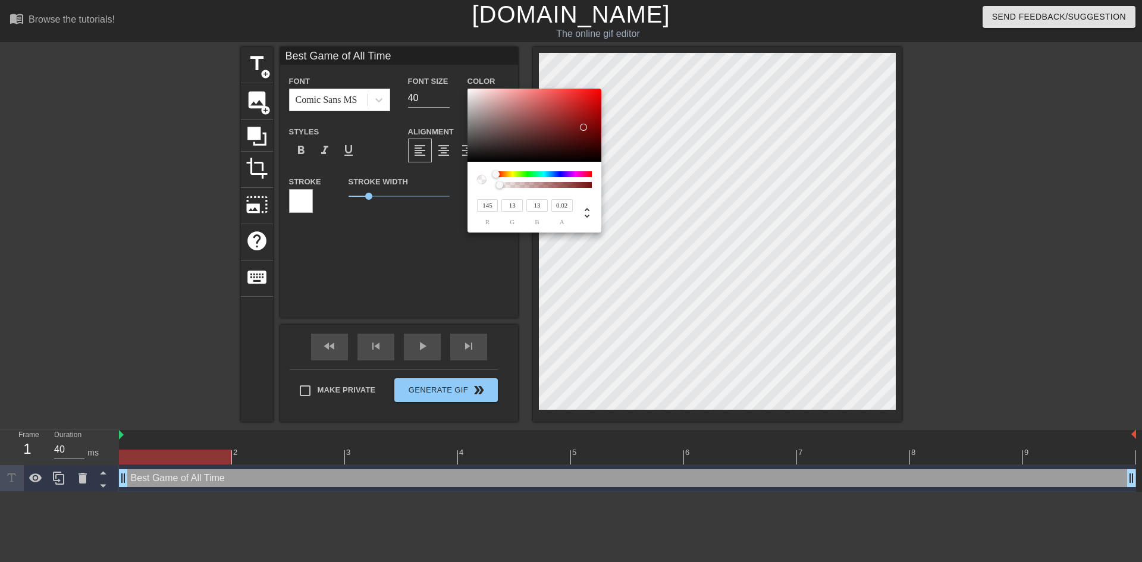
type input "14"
type input "192"
type input "16"
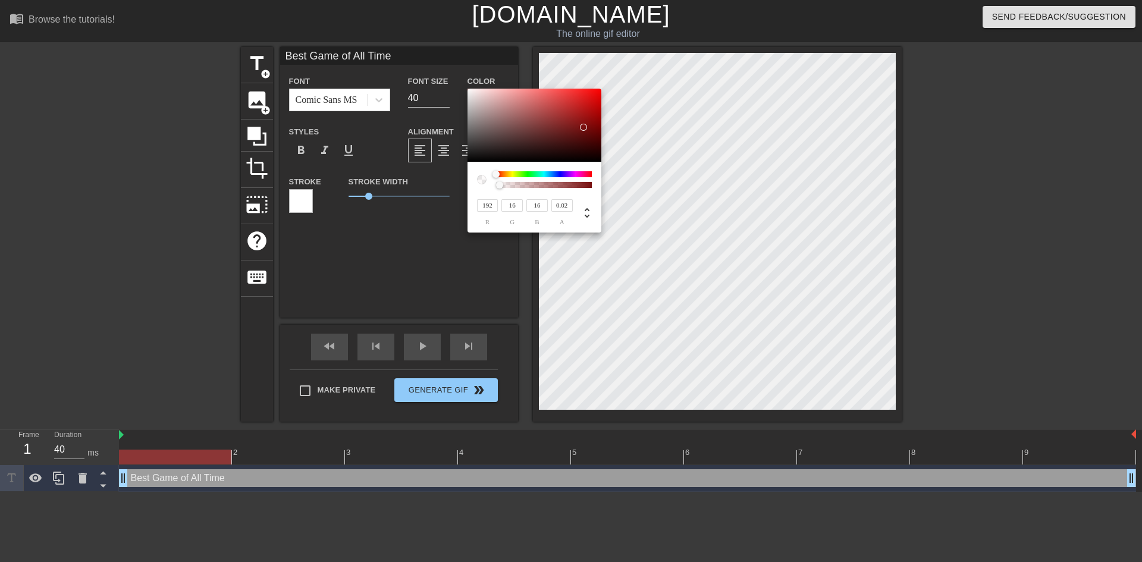
type input "221"
drag, startPoint x: 492, startPoint y: 129, endPoint x: 590, endPoint y: 92, distance: 105.4
click at [590, 92] on div at bounding box center [535, 126] width 134 height 74
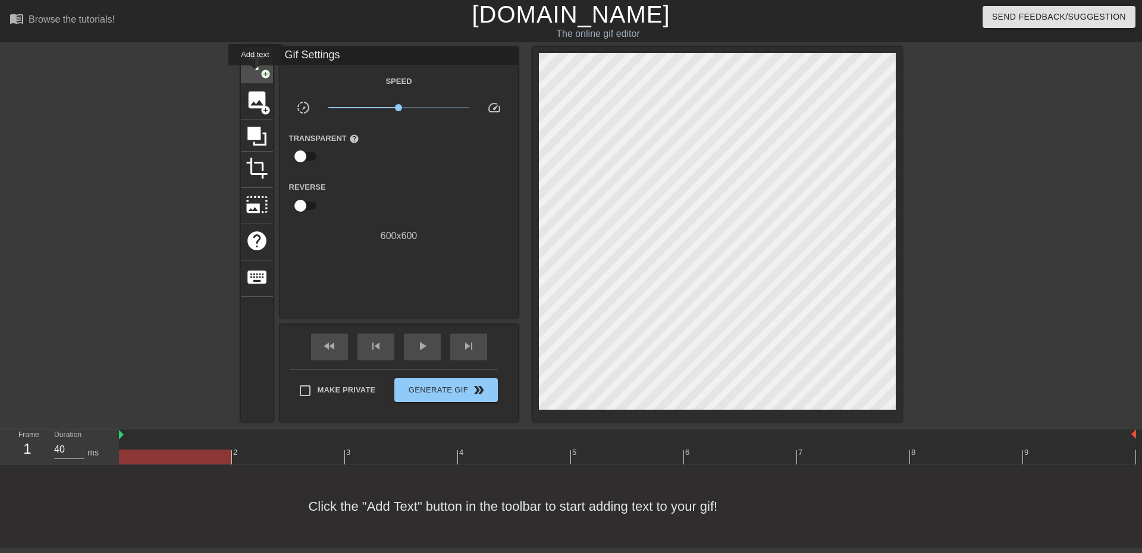
click at [255, 71] on span "title" at bounding box center [257, 63] width 23 height 23
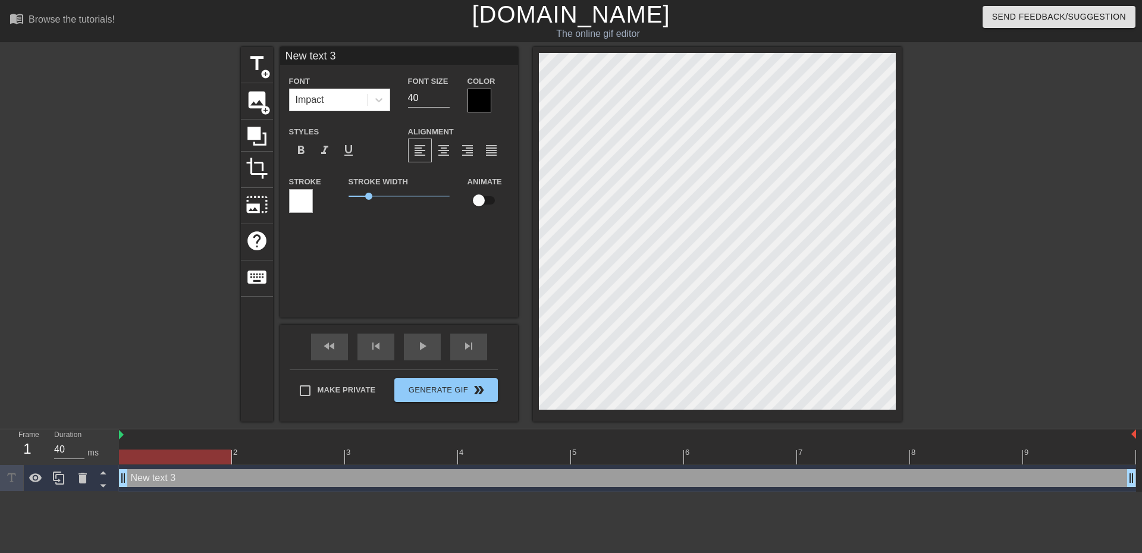
drag, startPoint x: 298, startPoint y: 50, endPoint x: 214, endPoint y: 40, distance: 84.4
click at [215, 41] on div "menu_book Browse the tutorials! [DOMAIN_NAME] The online gif editor Send Feedba…" at bounding box center [571, 246] width 1142 height 492
click at [478, 104] on div at bounding box center [480, 101] width 24 height 24
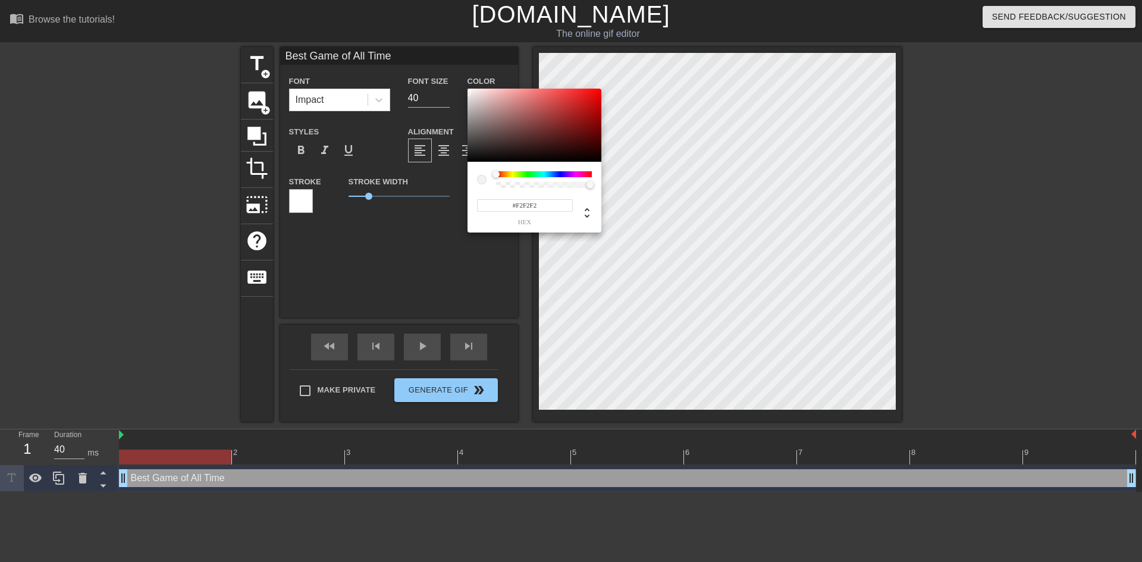
drag, startPoint x: 499, startPoint y: 126, endPoint x: 467, endPoint y: 92, distance: 46.7
click at [467, 92] on div "#F2F2F2 hex" at bounding box center [571, 281] width 1142 height 562
drag, startPoint x: 471, startPoint y: 97, endPoint x: 470, endPoint y: 91, distance: 6.1
click at [470, 91] on div at bounding box center [473, 94] width 7 height 7
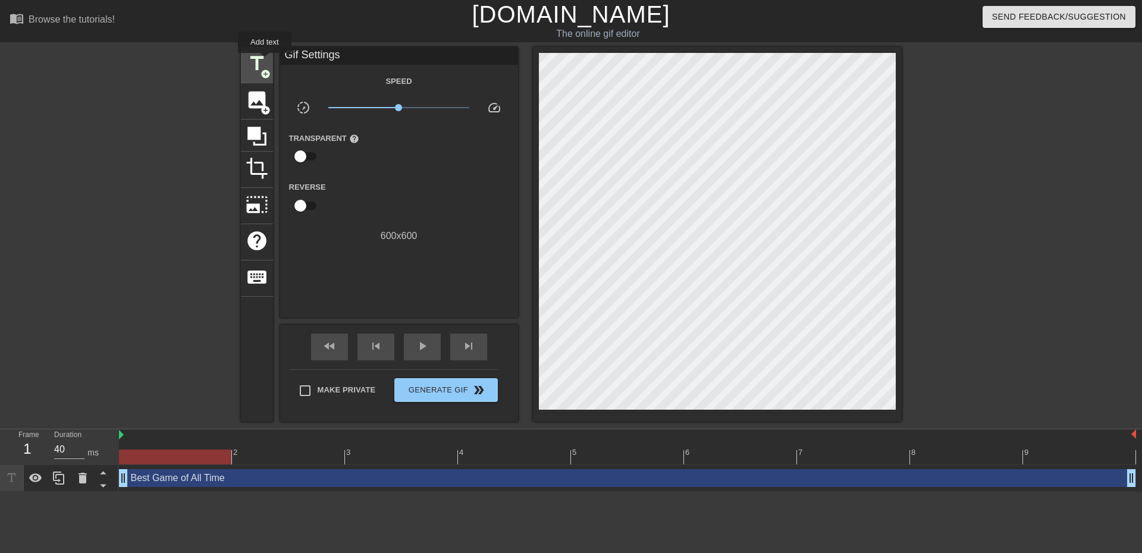
click at [265, 61] on span "title" at bounding box center [257, 63] width 23 height 23
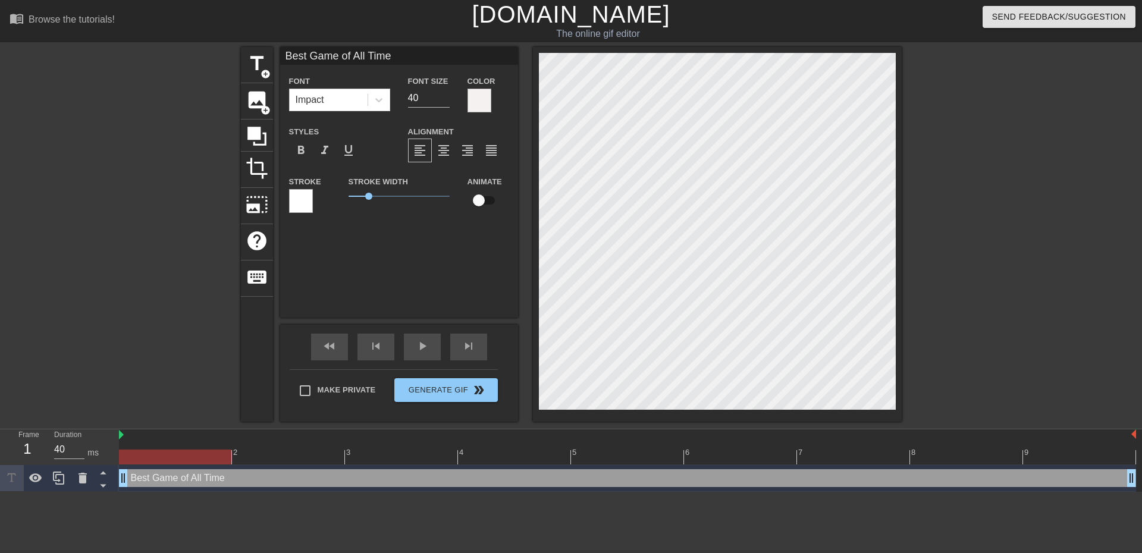
click at [299, 200] on div at bounding box center [301, 201] width 24 height 24
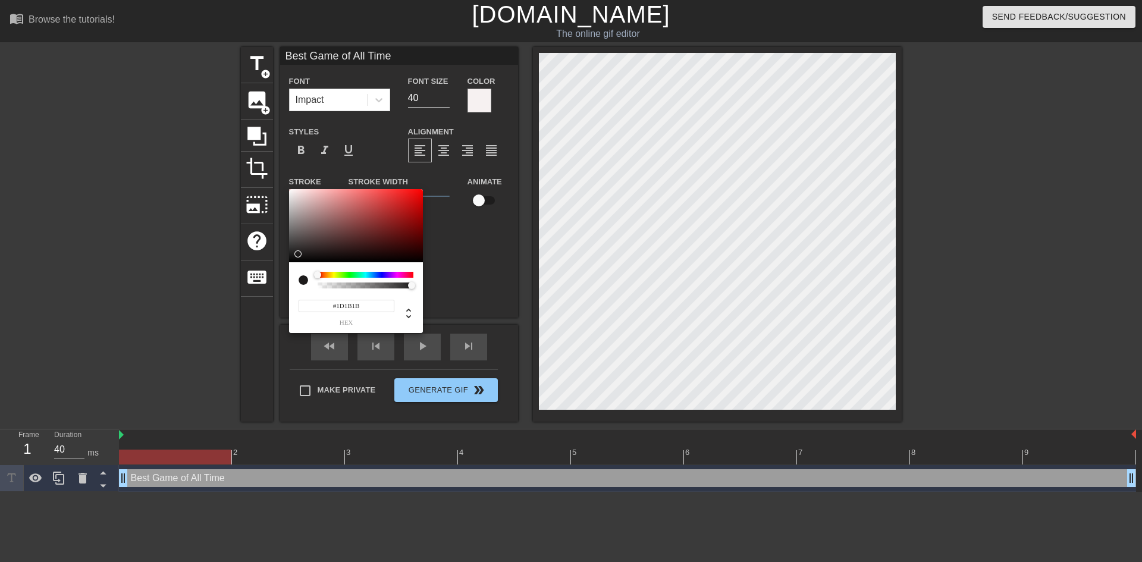
drag, startPoint x: 316, startPoint y: 226, endPoint x: 298, endPoint y: 254, distance: 33.2
click at [298, 254] on div at bounding box center [356, 226] width 134 height 74
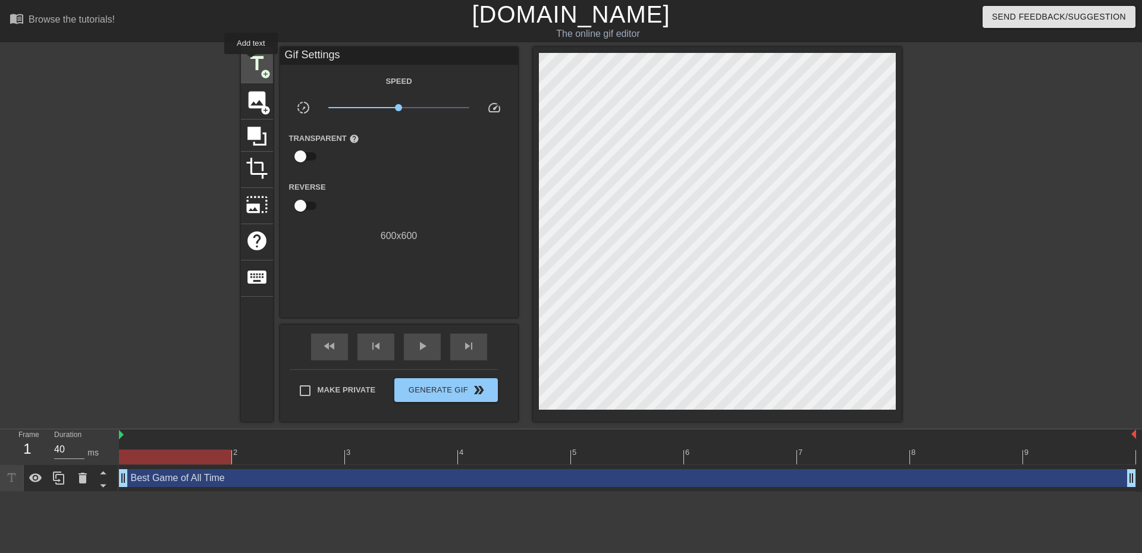
click at [251, 62] on span "title" at bounding box center [257, 63] width 23 height 23
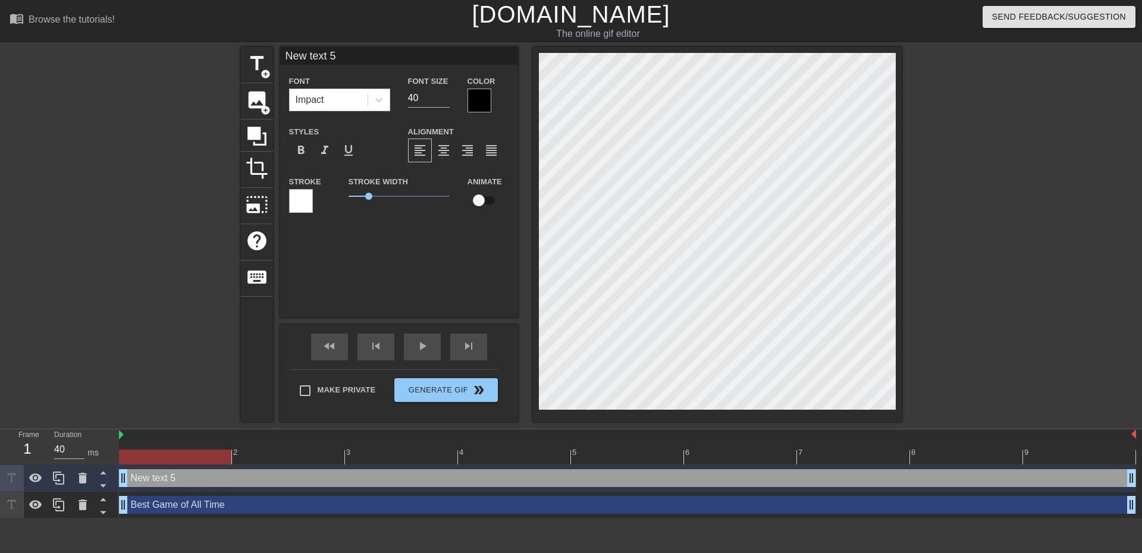
click at [481, 97] on div at bounding box center [480, 101] width 24 height 24
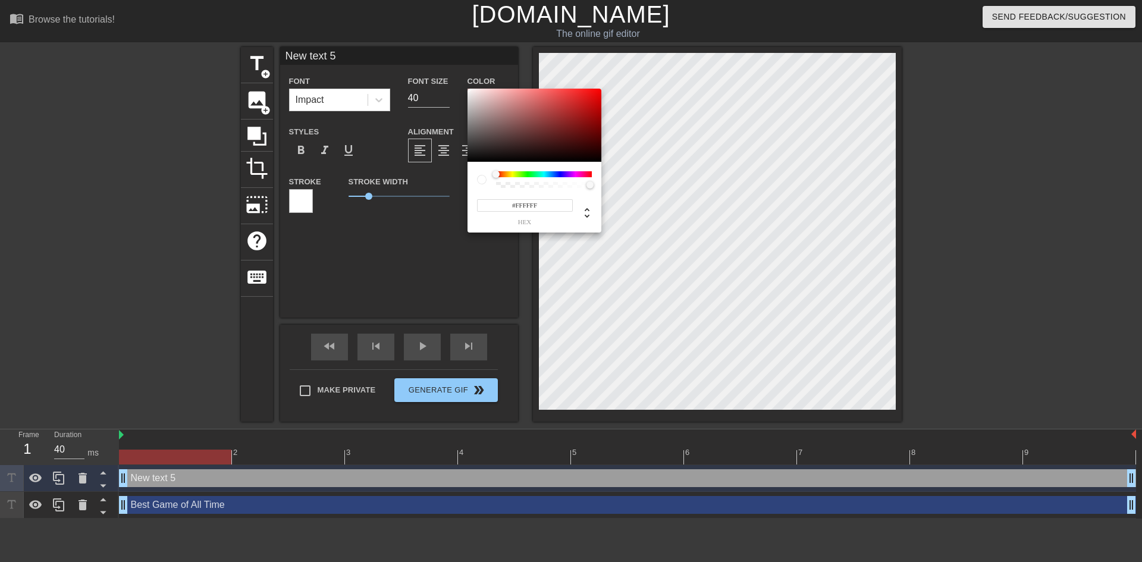
drag, startPoint x: 494, startPoint y: 129, endPoint x: 465, endPoint y: 86, distance: 52.2
click at [465, 86] on div "#FFFFFF hex" at bounding box center [571, 281] width 1142 height 562
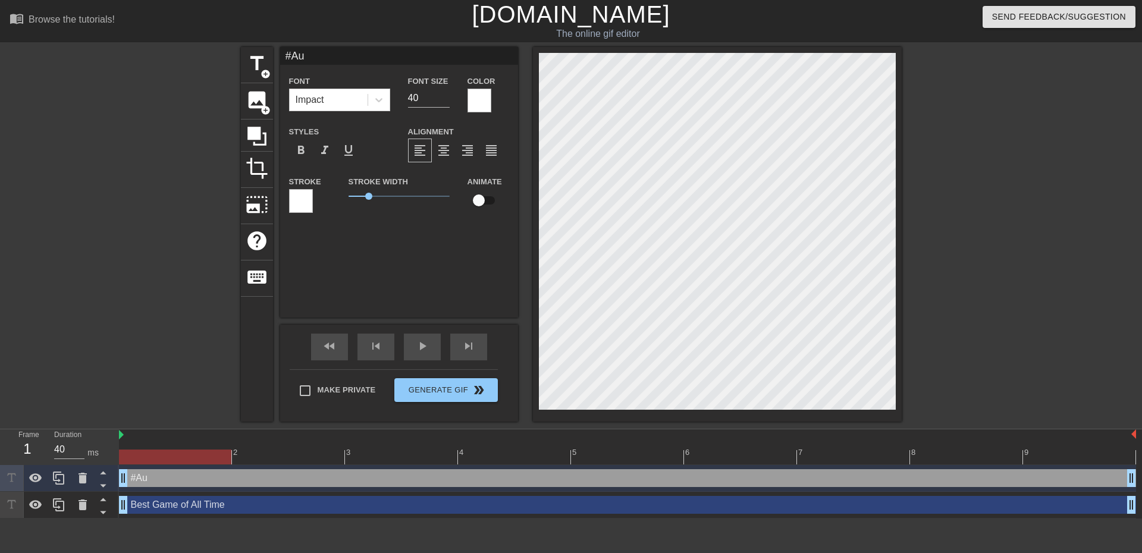
scroll to position [2, 2]
click at [303, 198] on div at bounding box center [301, 201] width 24 height 24
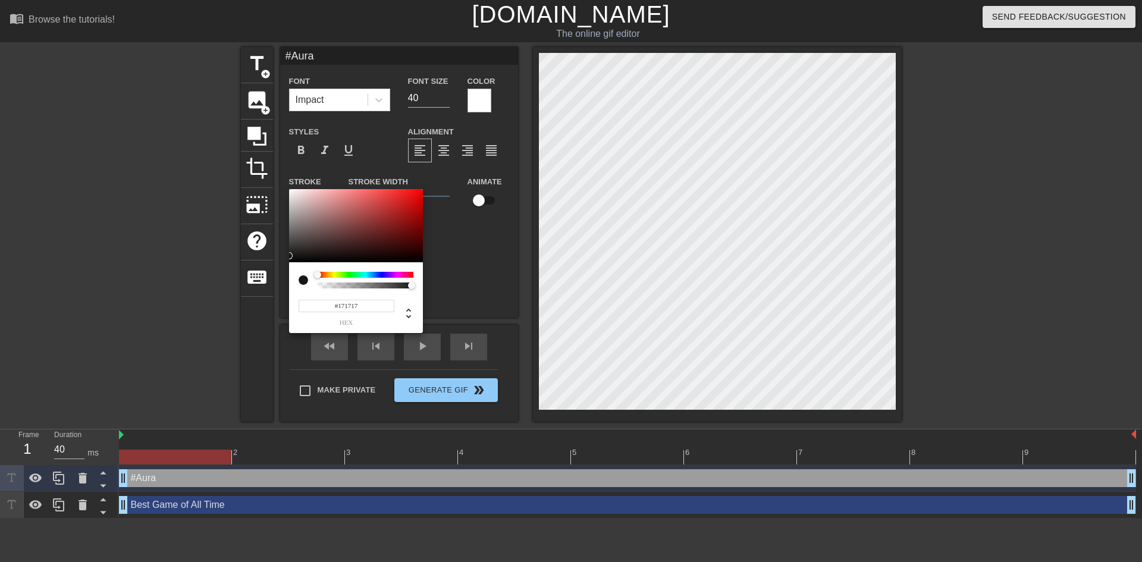
drag, startPoint x: 325, startPoint y: 229, endPoint x: 278, endPoint y: 256, distance: 54.1
click at [278, 256] on div "#171717 hex" at bounding box center [571, 281] width 1142 height 562
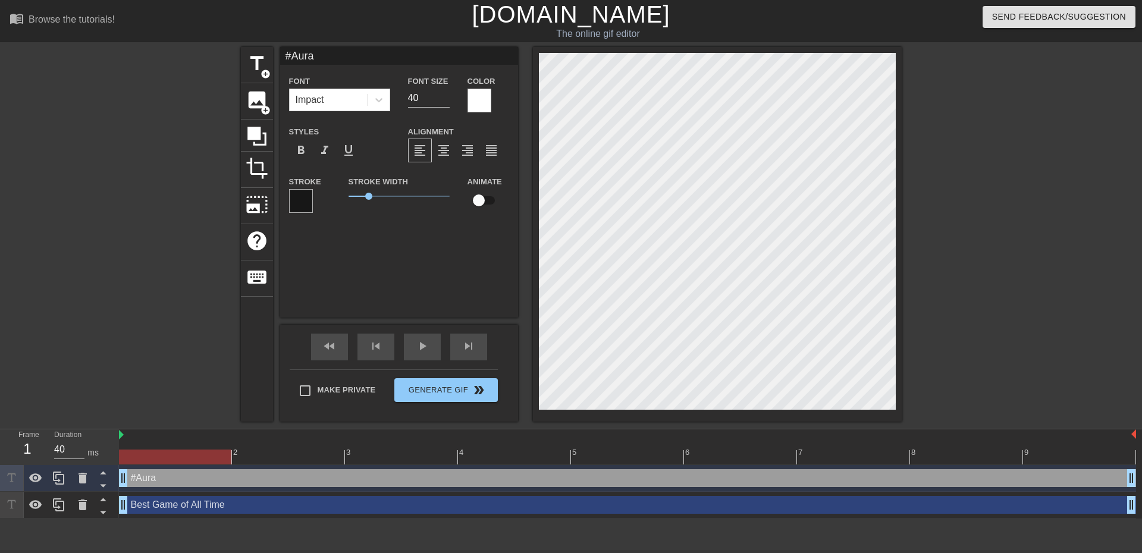
click at [403, 259] on div "#Aura Font Impact Font Size 40 Color Styles format_bold format_italic format_un…" at bounding box center [399, 182] width 238 height 271
click at [252, 61] on span "title" at bounding box center [257, 63] width 23 height 23
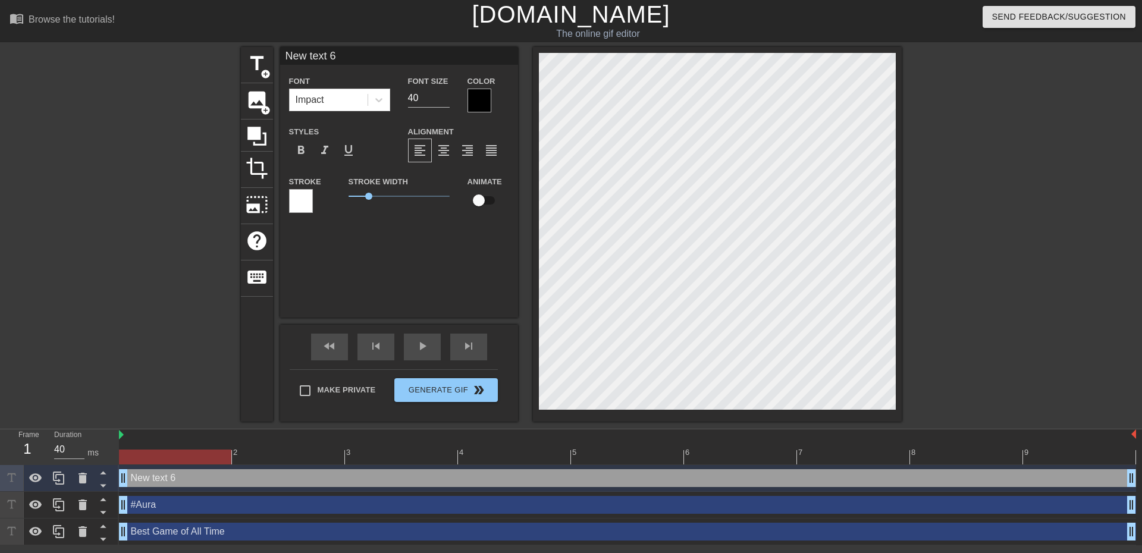
click at [478, 100] on div at bounding box center [480, 101] width 24 height 24
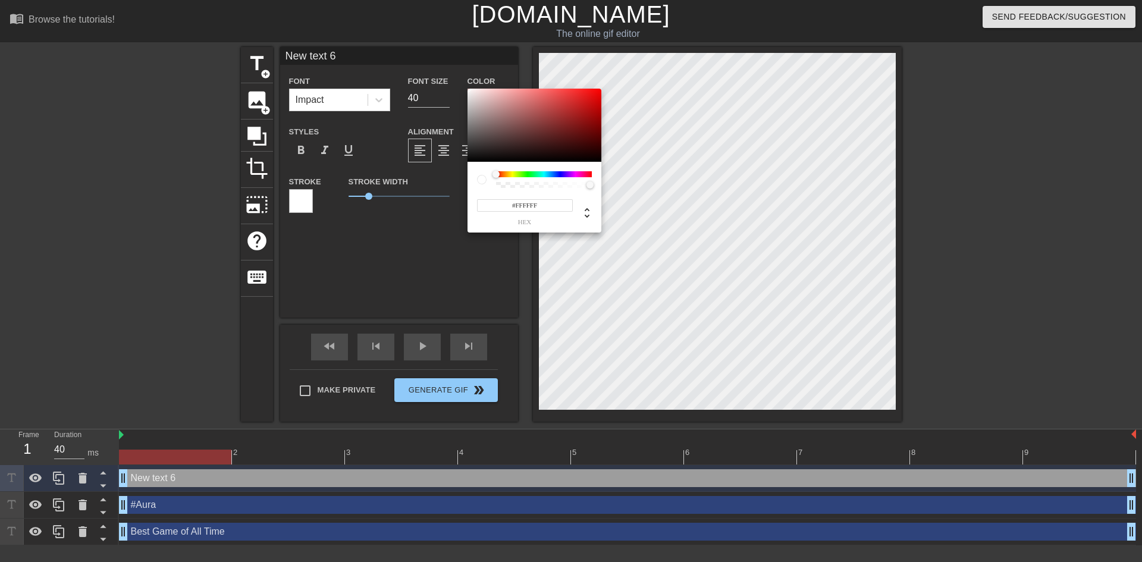
drag, startPoint x: 496, startPoint y: 139, endPoint x: 459, endPoint y: 87, distance: 63.9
click at [459, 87] on div "#FFFFFF hex" at bounding box center [571, 281] width 1142 height 562
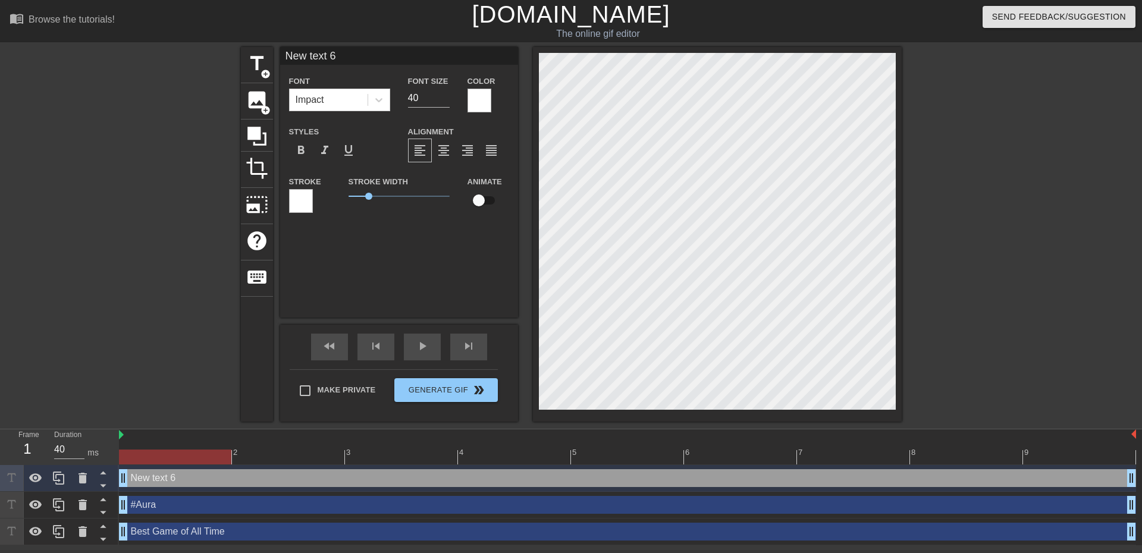
click at [306, 195] on div at bounding box center [301, 201] width 24 height 24
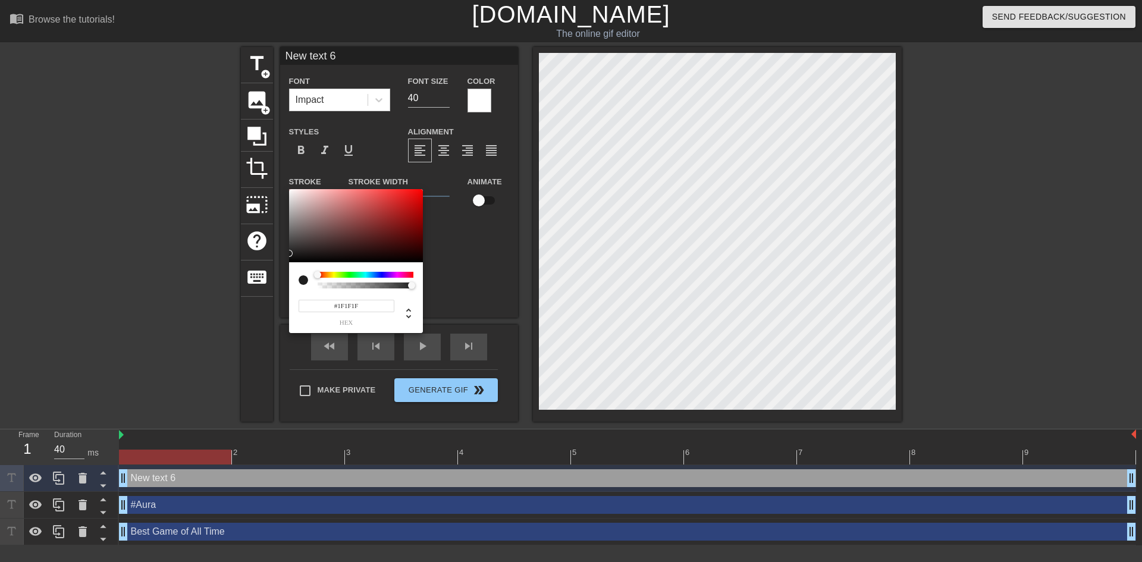
drag, startPoint x: 324, startPoint y: 231, endPoint x: 286, endPoint y: 253, distance: 44.0
click at [286, 253] on div "#1F1F1F hex" at bounding box center [571, 281] width 1142 height 562
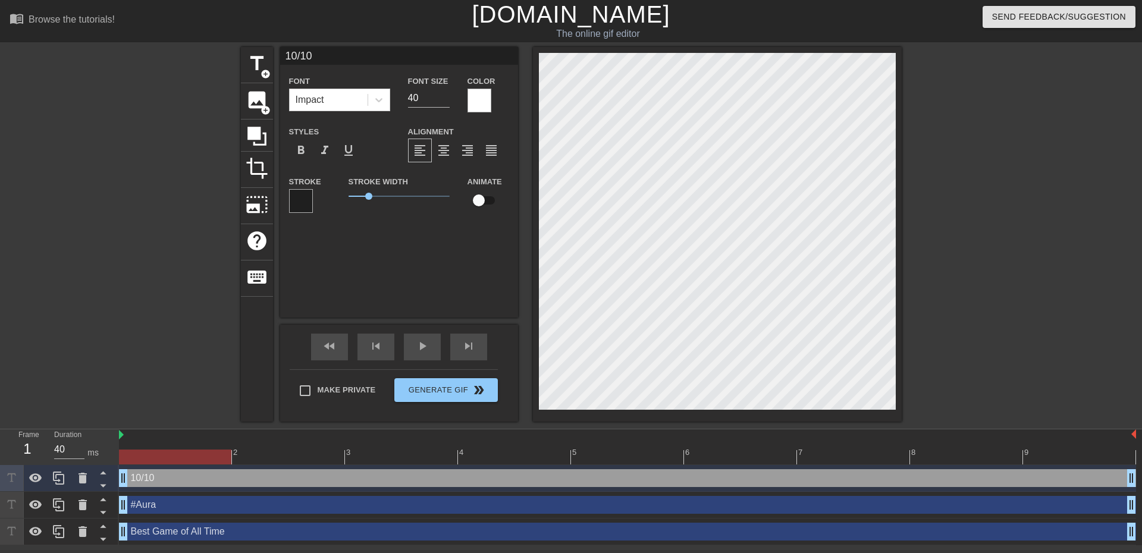
click at [1026, 161] on div at bounding box center [1005, 225] width 179 height 357
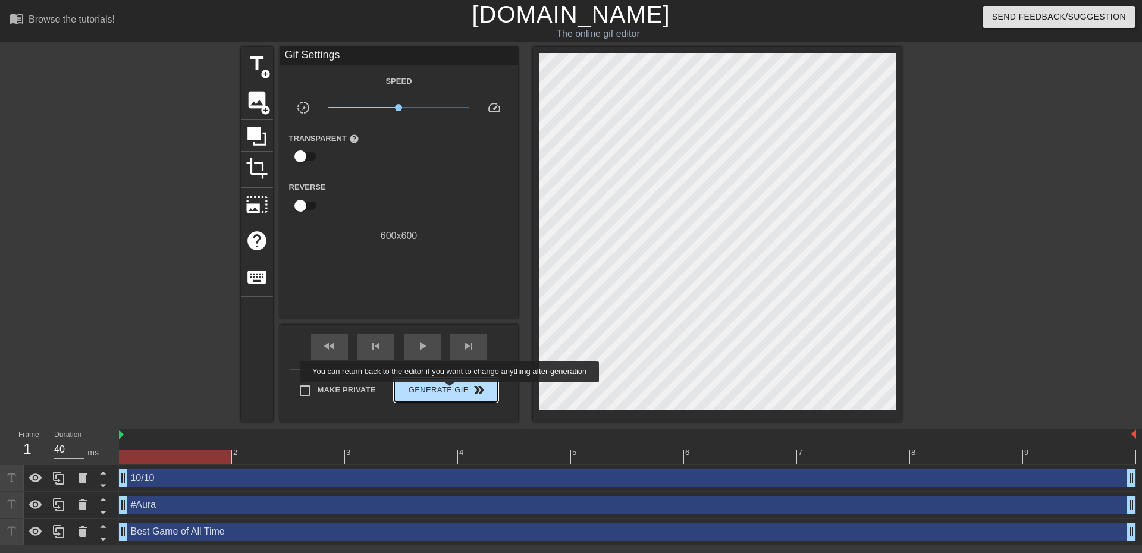
click at [451, 391] on span "Generate Gif double_arrow" at bounding box center [445, 390] width 93 height 14
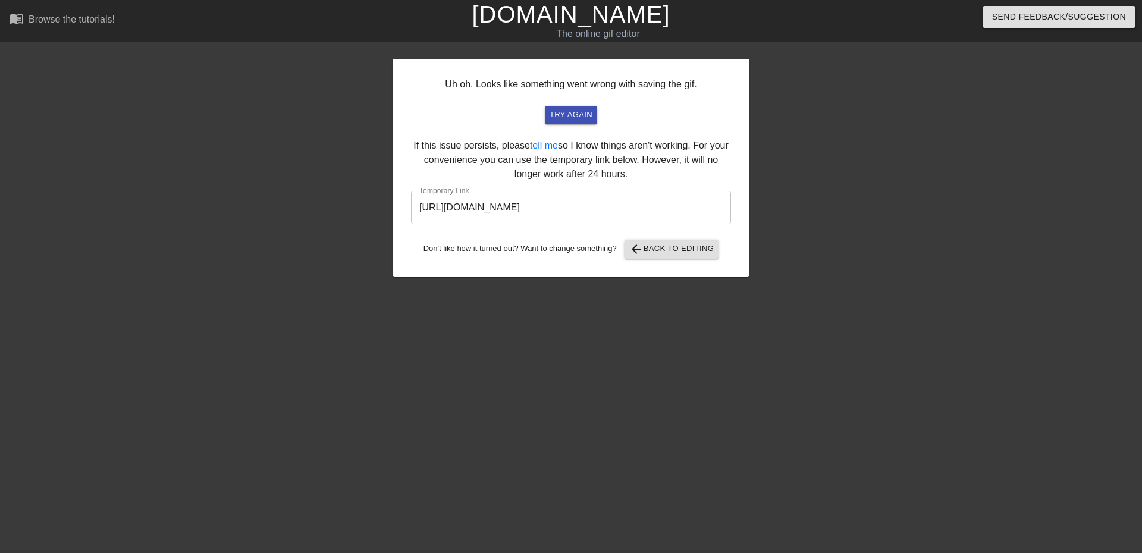
click at [633, 202] on input "[URL][DOMAIN_NAME]" at bounding box center [571, 207] width 320 height 33
